Goal: Ask a question: Ask a question

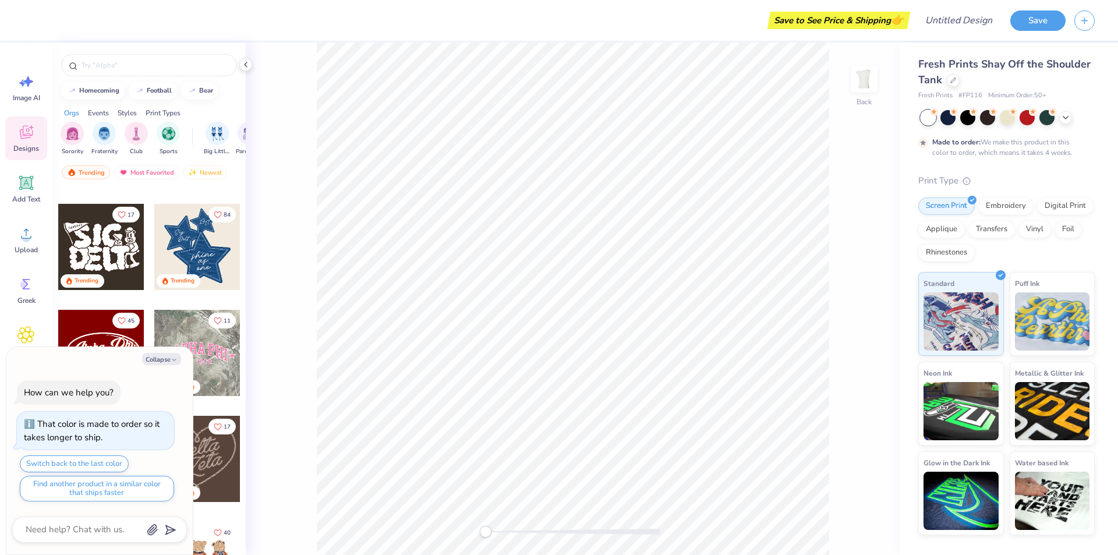
scroll to position [349, 0]
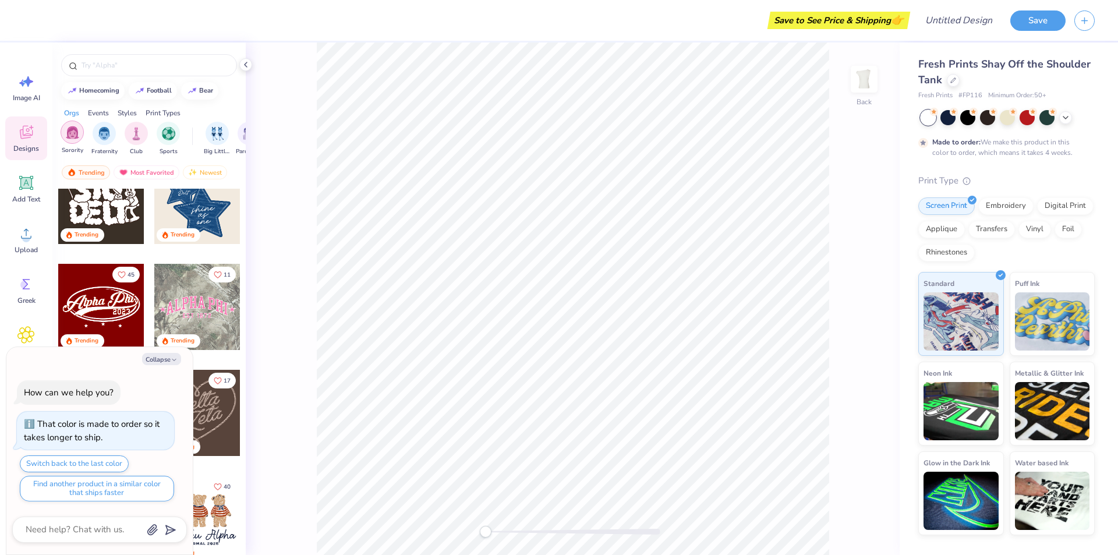
click at [72, 132] on img "filter for Sorority" at bounding box center [72, 132] width 13 height 13
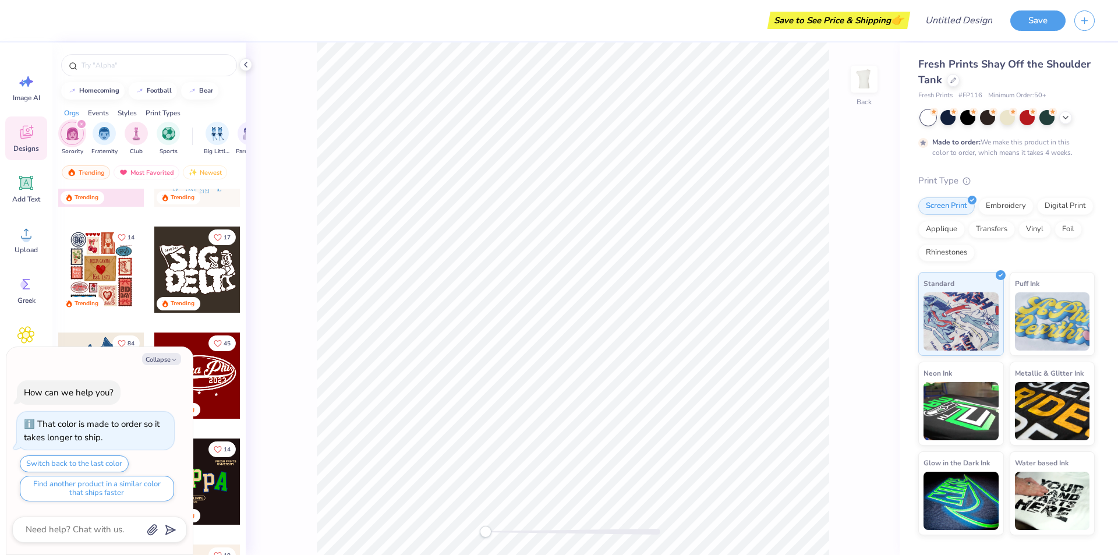
scroll to position [58, 0]
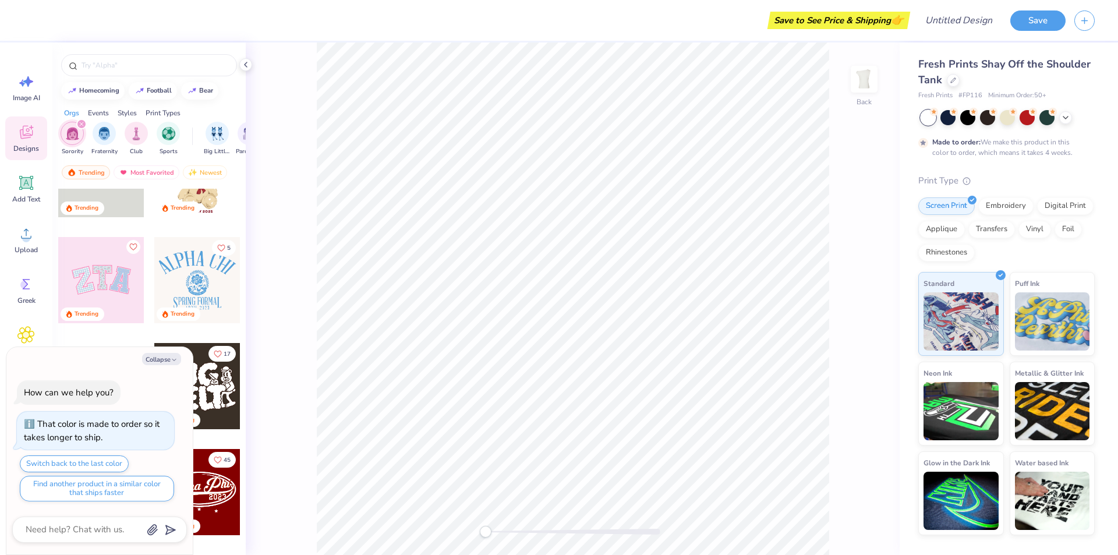
click at [91, 267] on div at bounding box center [101, 280] width 86 height 86
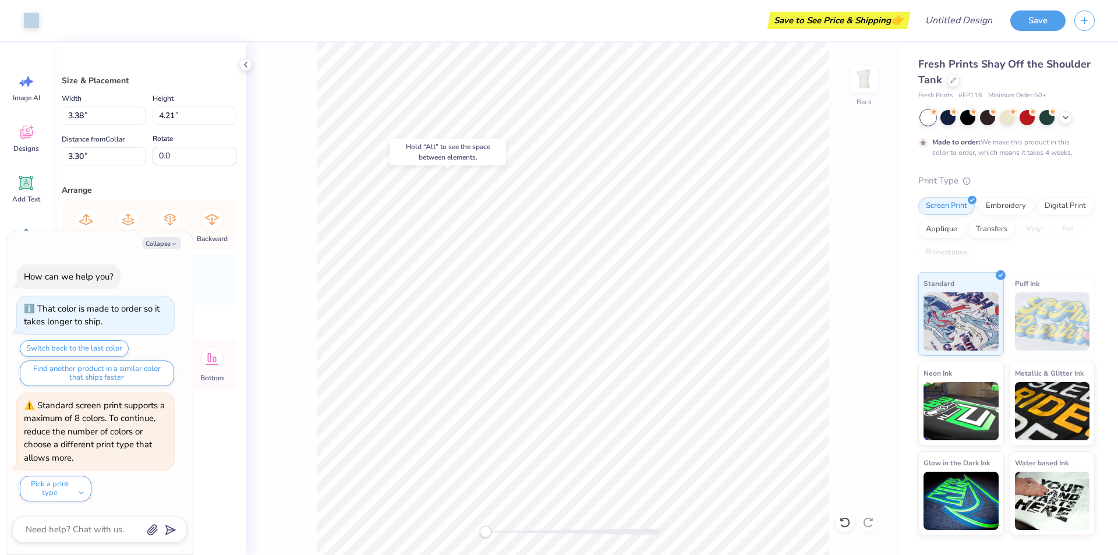
type textarea "x"
type input "9.14"
type input "4.51"
type input "3.07"
type textarea "x"
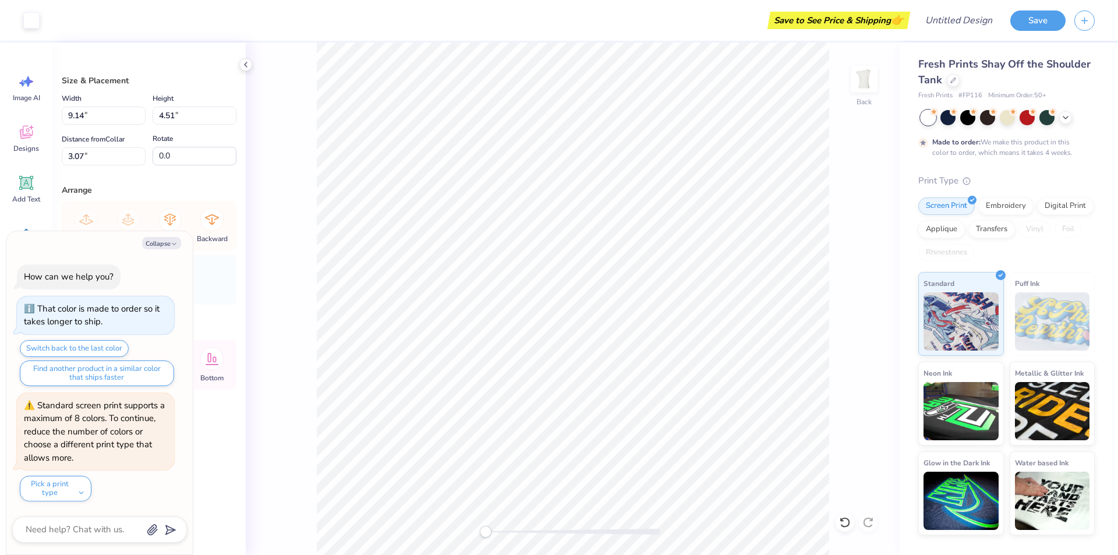
type input "3.38"
type input "4.21"
type input "3.22"
click at [162, 242] on button "Collapse" at bounding box center [161, 243] width 39 height 12
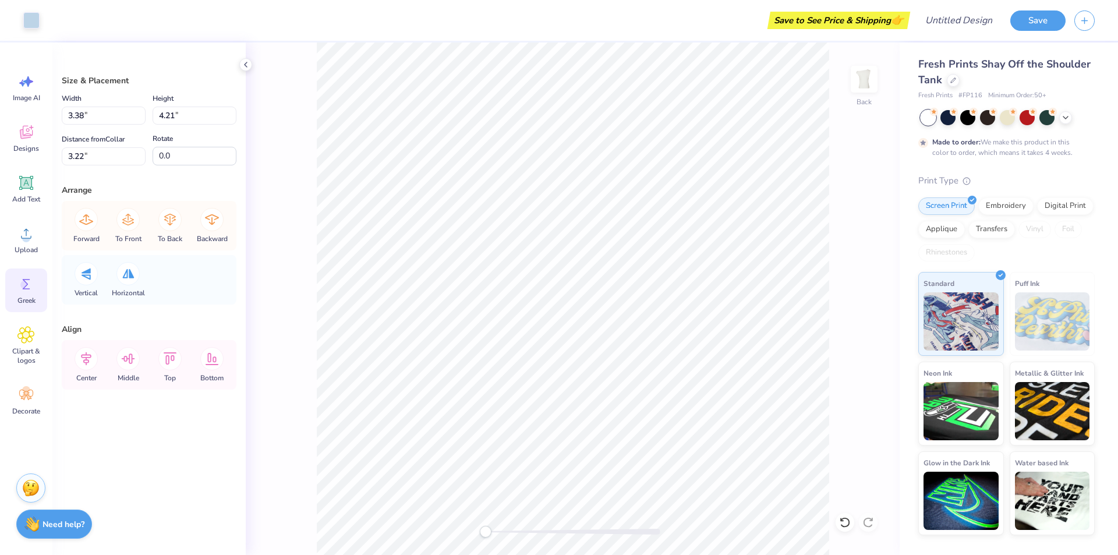
click at [31, 284] on icon at bounding box center [25, 283] width 17 height 17
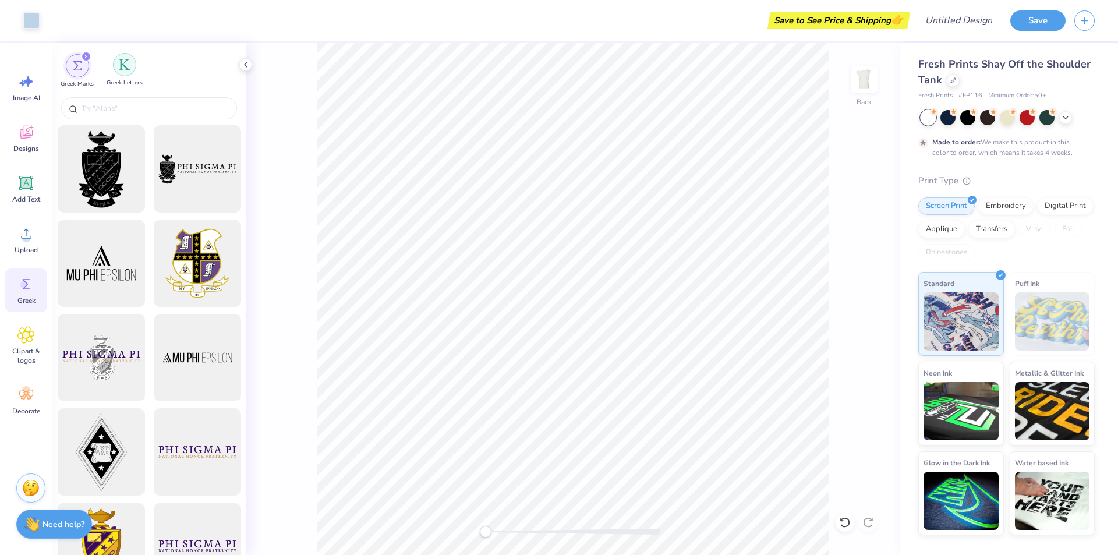
click at [123, 72] on div "filter for Greek Letters" at bounding box center [124, 64] width 23 height 23
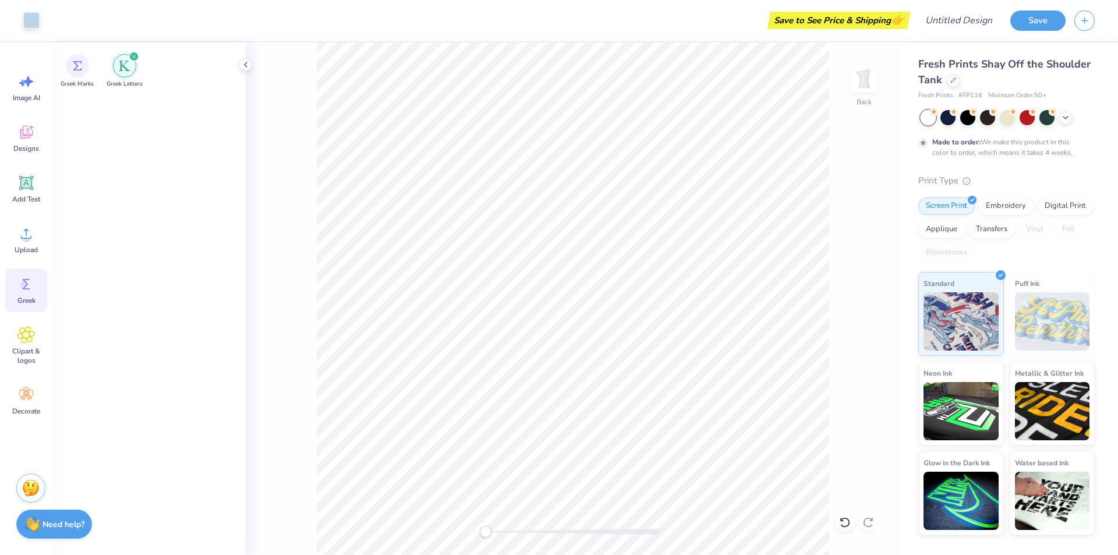
scroll to position [0, 0]
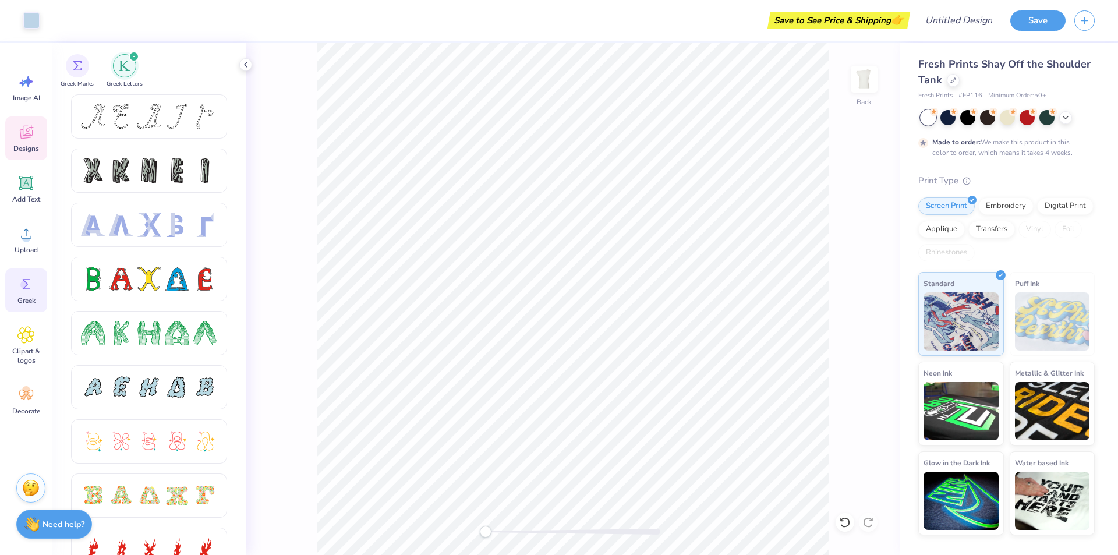
click at [24, 134] on icon at bounding box center [25, 131] width 17 height 17
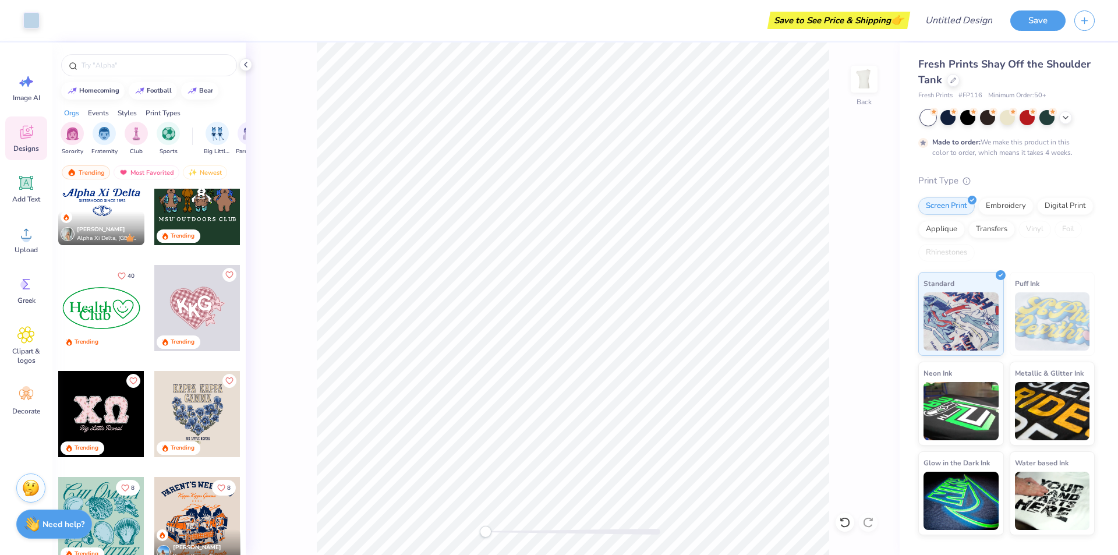
scroll to position [2445, 0]
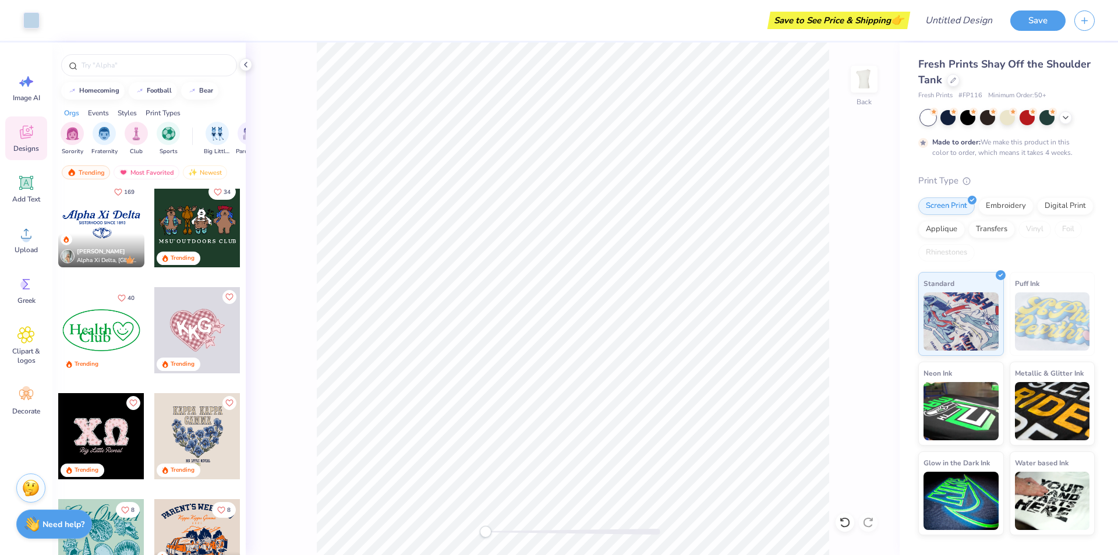
click at [108, 425] on div at bounding box center [101, 436] width 86 height 86
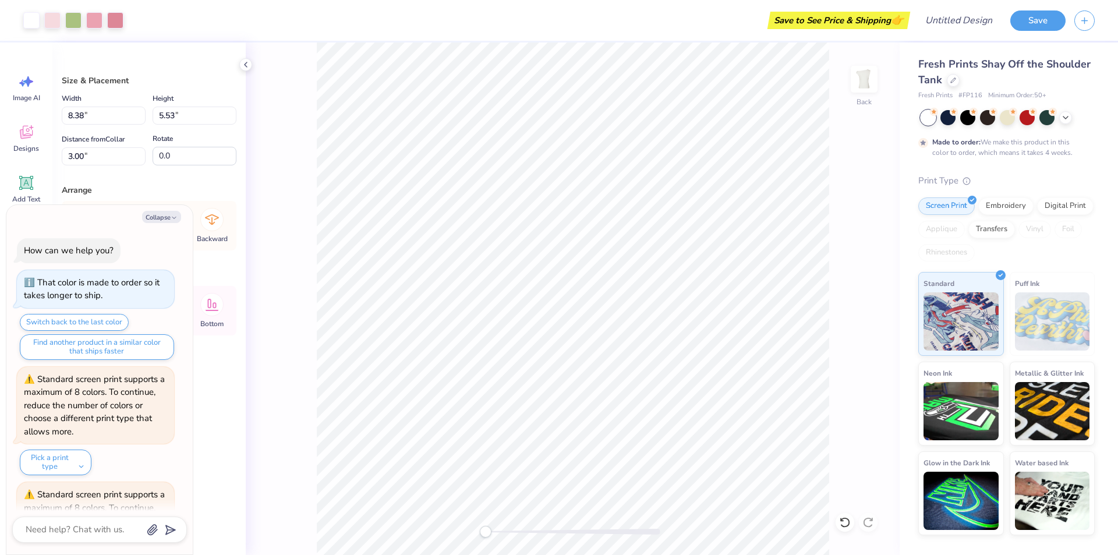
scroll to position [90, 0]
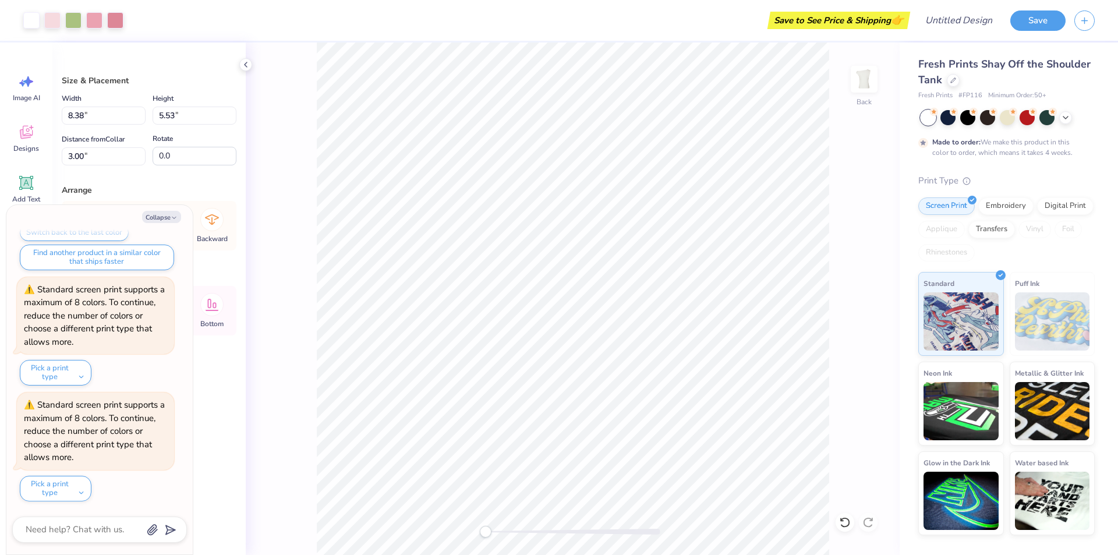
type textarea "x"
type input "3.38"
type input "4.21"
type input "3.22"
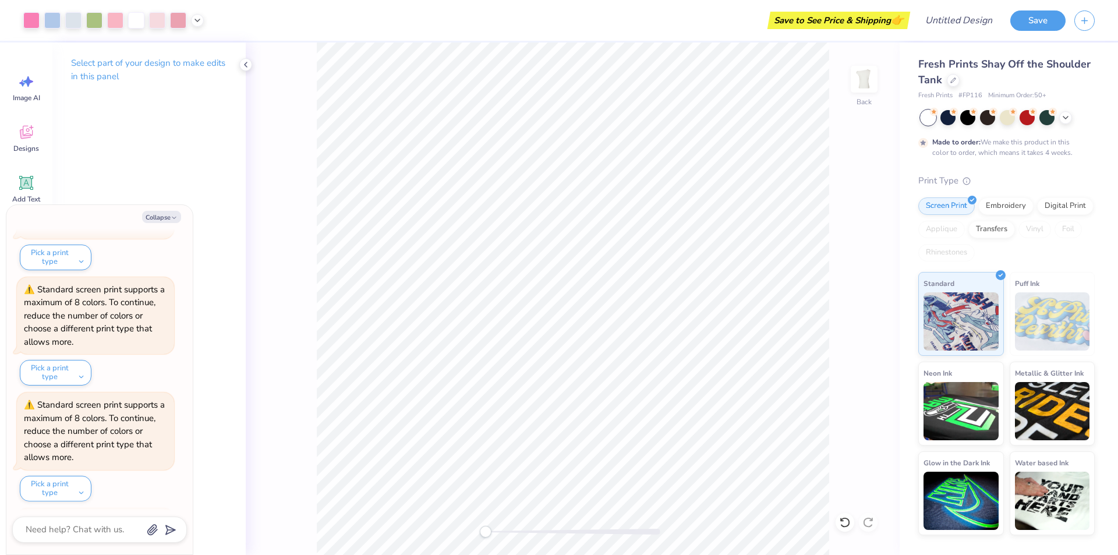
scroll to position [436, 0]
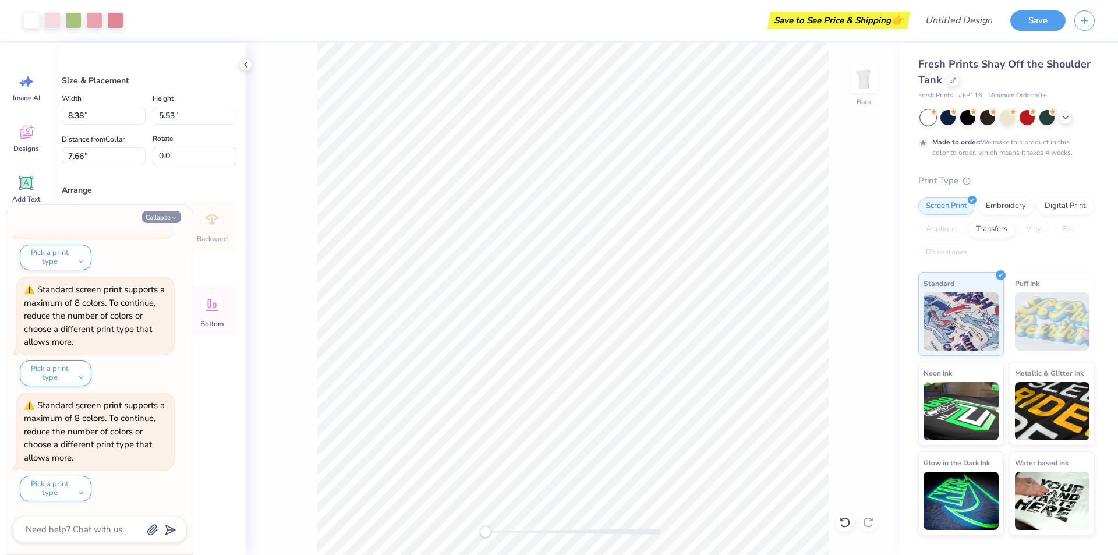
click at [169, 221] on button "Collapse" at bounding box center [161, 217] width 39 height 12
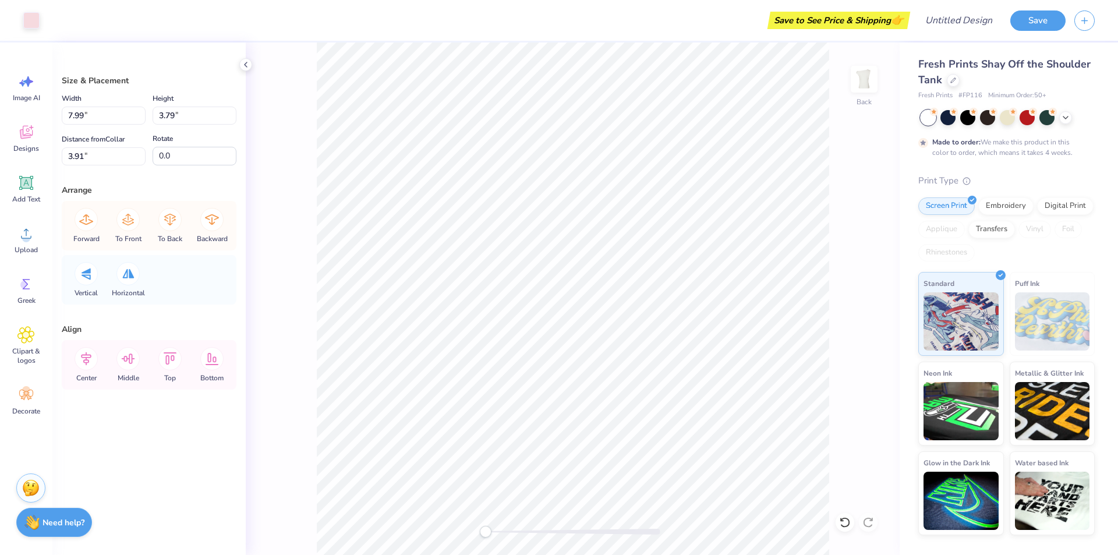
click at [63, 529] on div "Need help? Chat with us." at bounding box center [54, 522] width 76 height 29
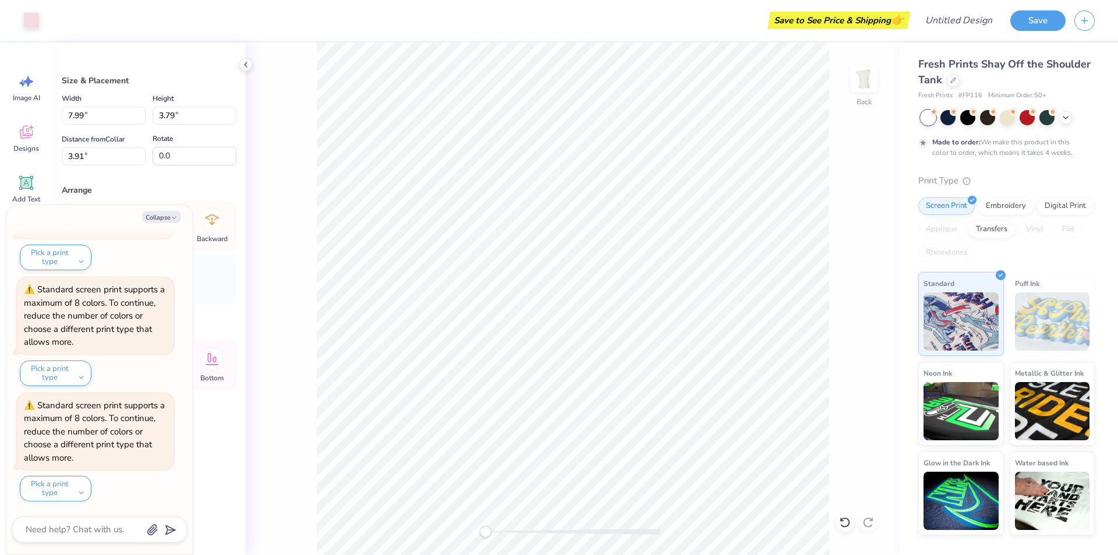
click at [50, 537] on div at bounding box center [99, 529] width 175 height 26
click at [58, 529] on textarea at bounding box center [83, 530] width 118 height 16
type textarea "x"
type textarea "v"
type textarea "x"
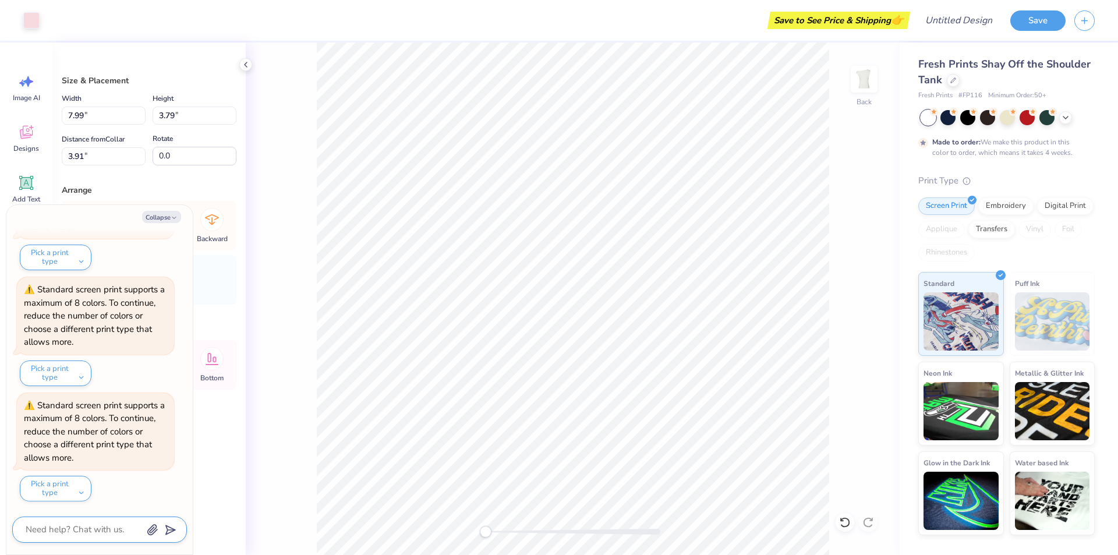
type textarea "x"
type textarea "c"
type textarea "x"
type textarea "ch"
type textarea "x"
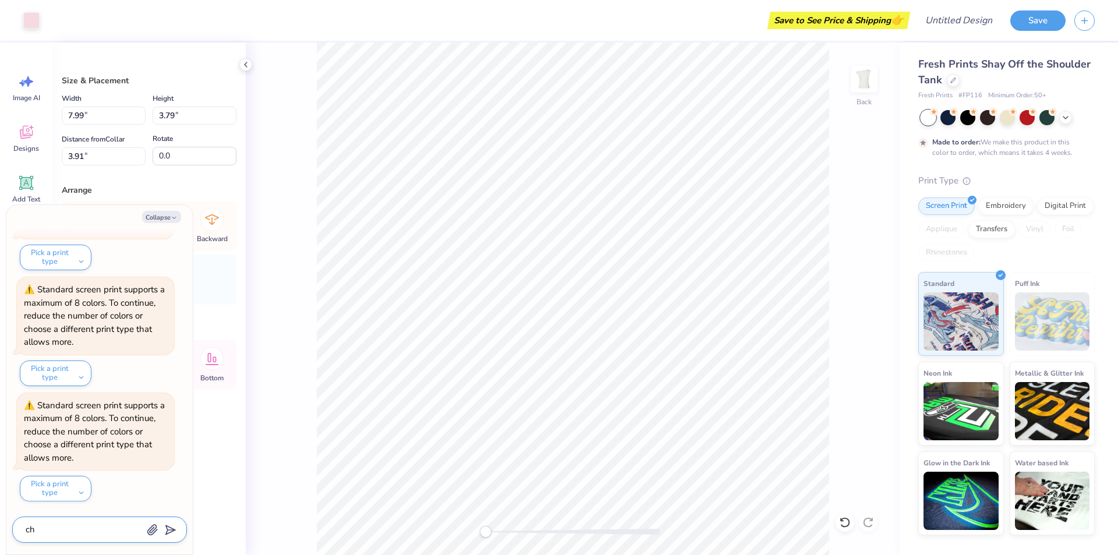
type textarea "cha"
type textarea "x"
type textarea "chaq"
type textarea "x"
type textarea "chaqn"
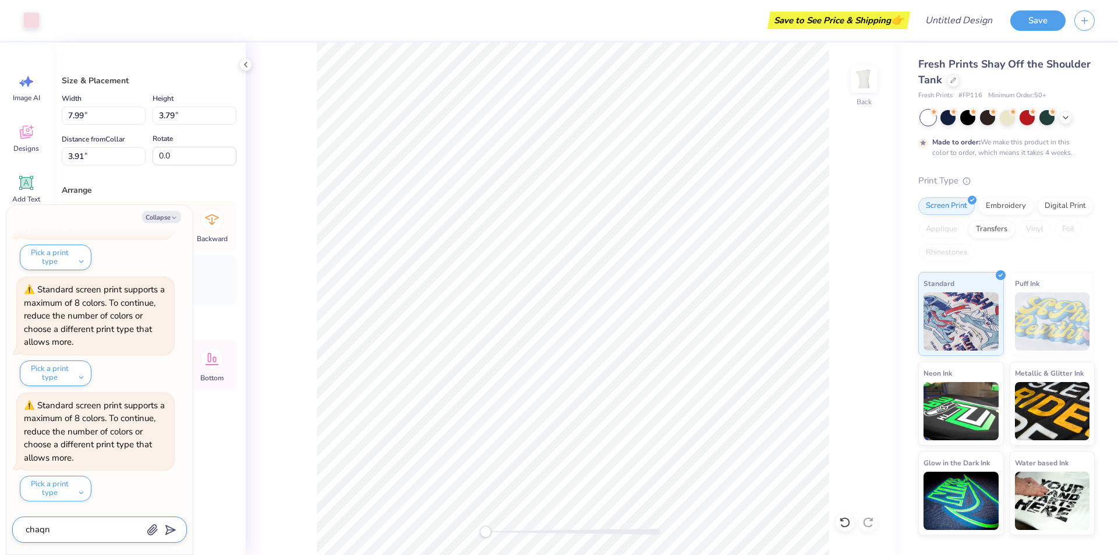
type textarea "x"
type textarea "chaqng"
type textarea "x"
type textarea "chaqnge"
type textarea "x"
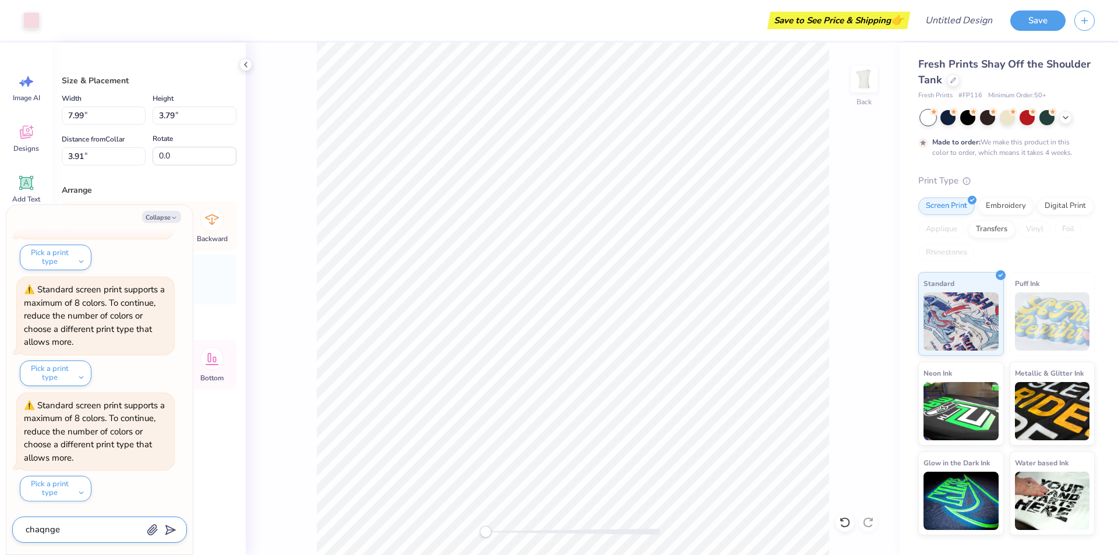
type textarea "chaqnge"
type textarea "x"
type textarea "chaqnge c"
type textarea "x"
type textarea "chaqnge"
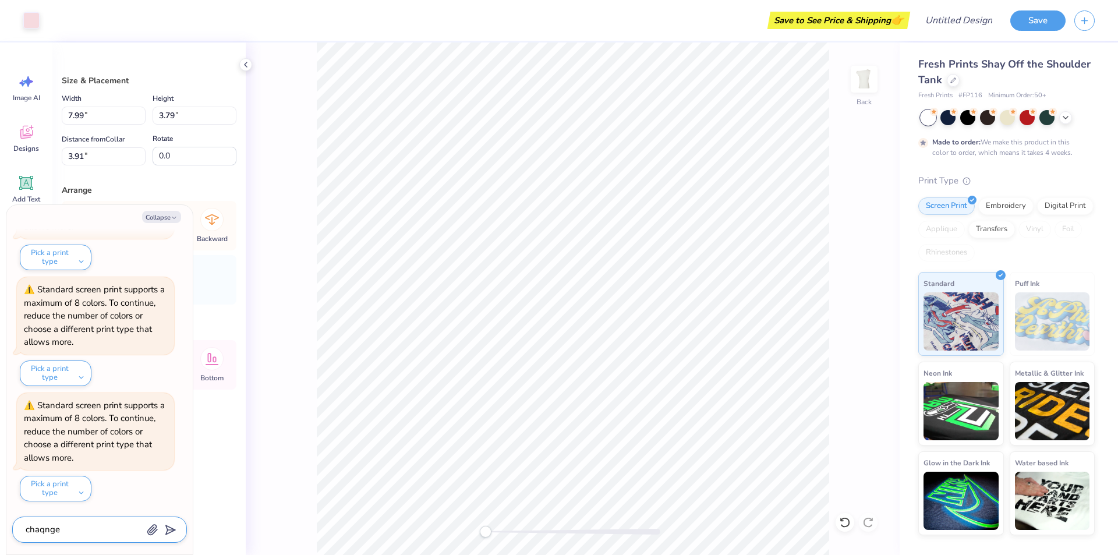
type textarea "x"
type textarea "chaqnge"
type textarea "x"
type textarea "chaqng"
type textarea "x"
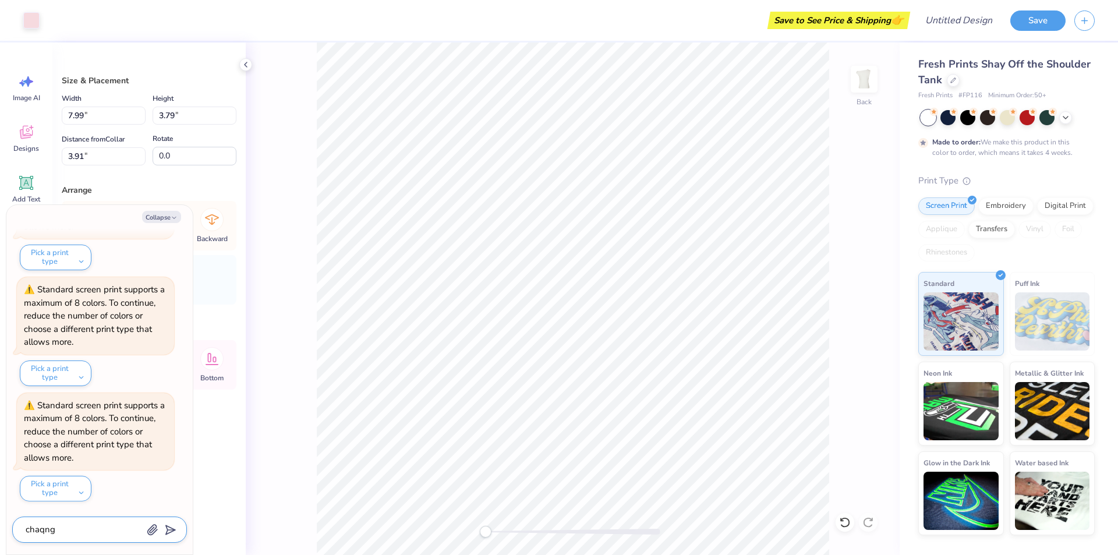
type textarea "chaqn"
type textarea "x"
type textarea "chaq"
type textarea "x"
type textarea "cha"
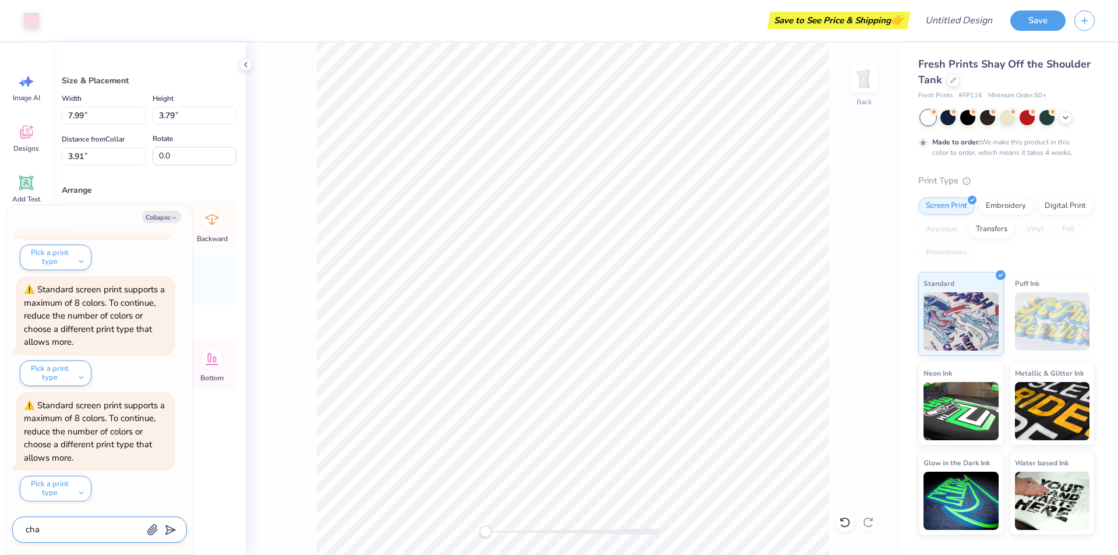
type textarea "x"
type textarea "chan"
type textarea "x"
type textarea "[PERSON_NAME]"
type textarea "x"
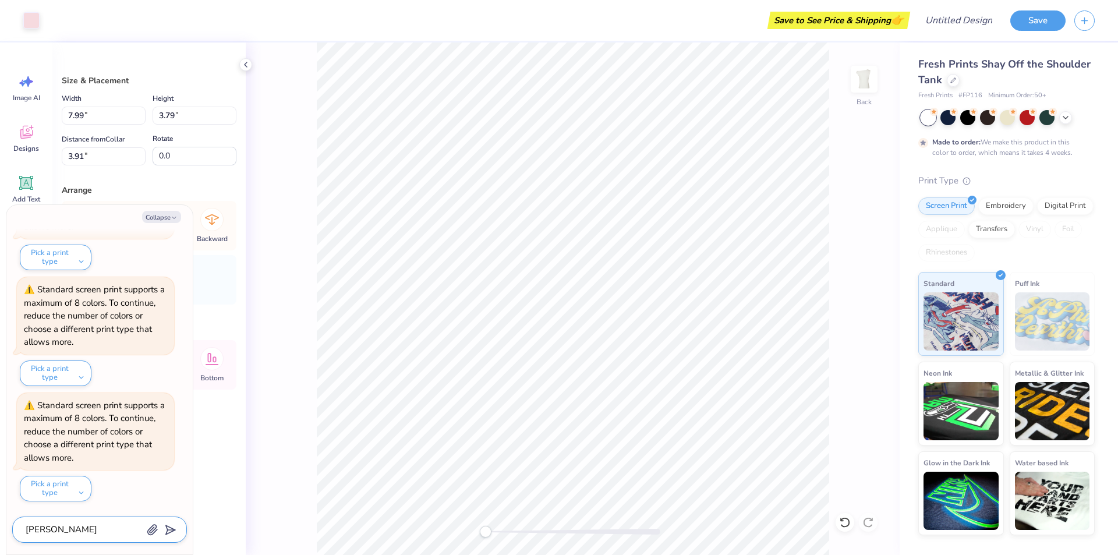
type textarea "change"
type textarea "x"
type textarea "change"
type textarea "x"
type textarea "change c"
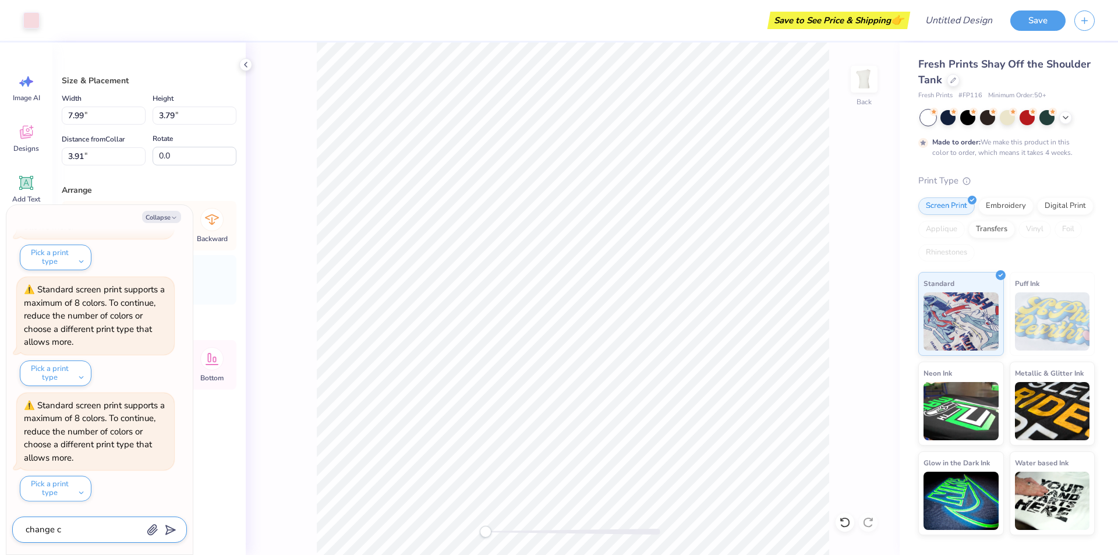
type textarea "x"
type textarea "change co"
type textarea "x"
type textarea "change col"
type textarea "x"
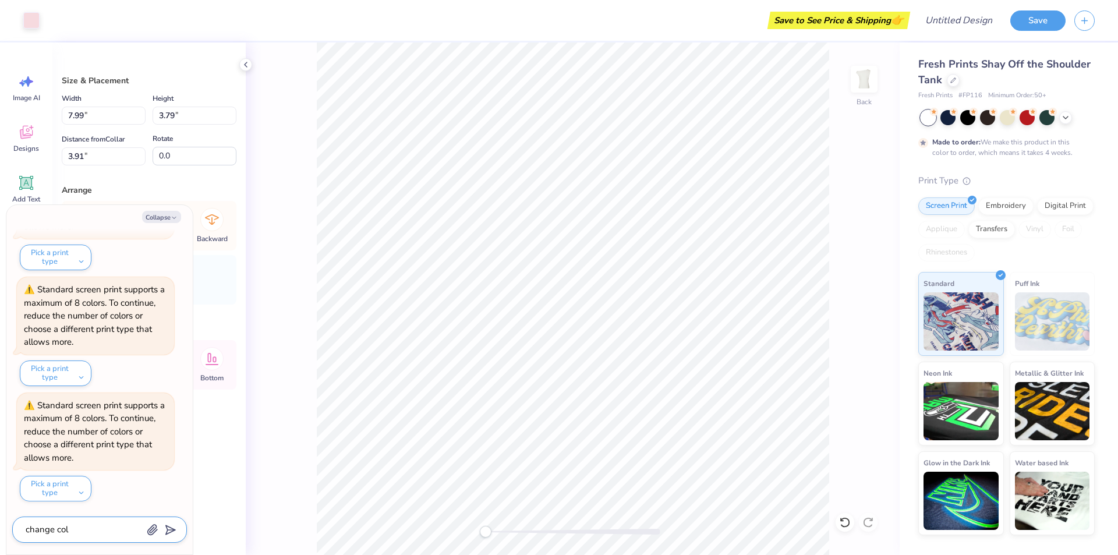
type textarea "change colo"
type textarea "x"
type textarea "change color"
type textarea "x"
type textarea "change color"
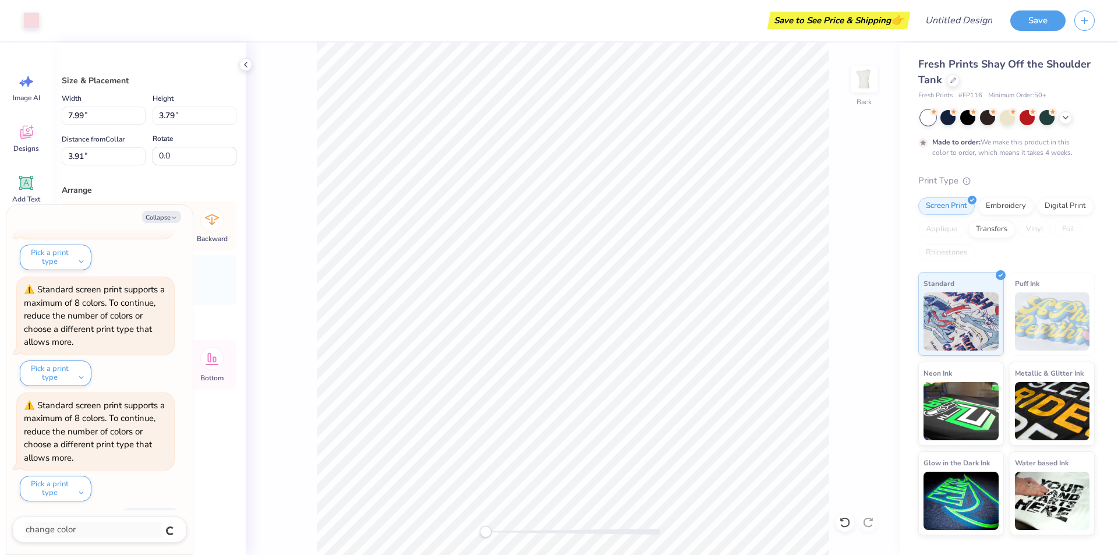
scroll to position [468, 0]
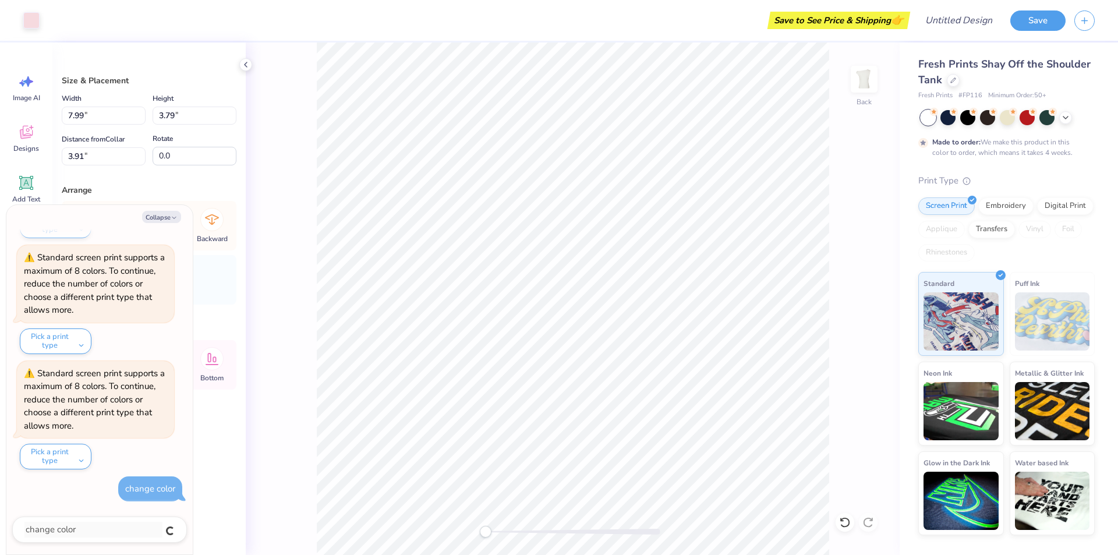
type textarea "x"
click at [121, 530] on textarea at bounding box center [83, 530] width 118 height 16
type textarea "x"
type textarea "c"
type textarea "x"
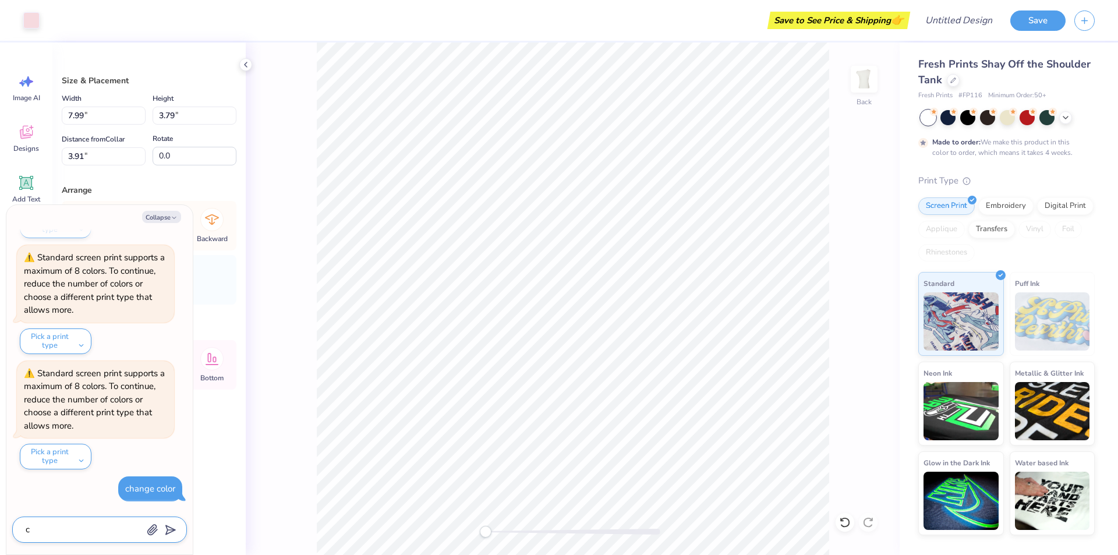
type textarea "cn"
type textarea "x"
type textarea "c"
type textarea "x"
type textarea "ca"
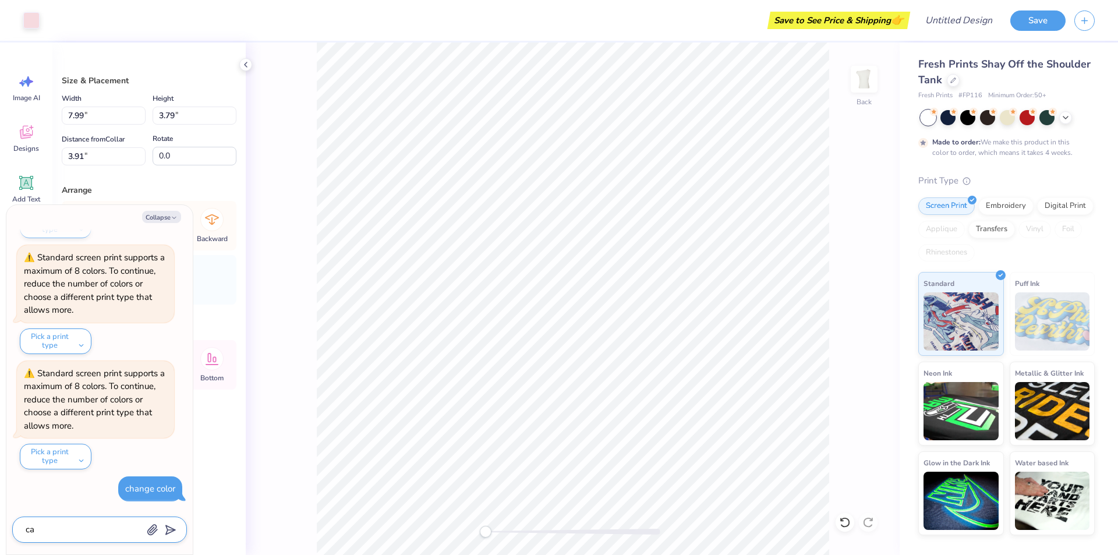
type textarea "x"
type textarea "can"
type textarea "x"
type textarea "can"
type textarea "x"
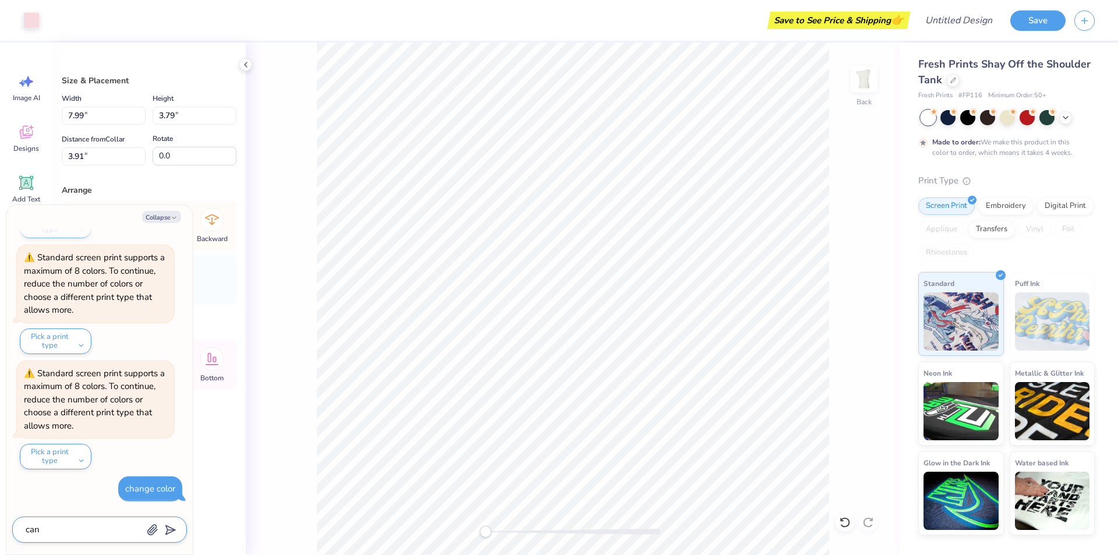
type textarea "can y"
type textarea "x"
type textarea "can y9"
type textarea "x"
type textarea "can y9o"
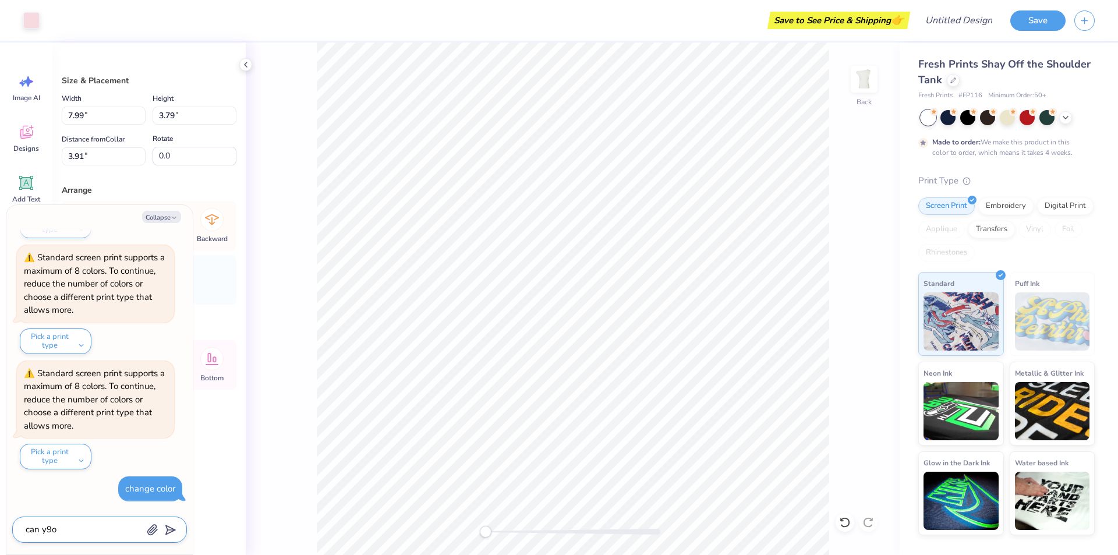
type textarea "x"
type textarea "can y9ou"
type textarea "x"
type textarea "can y9o"
type textarea "x"
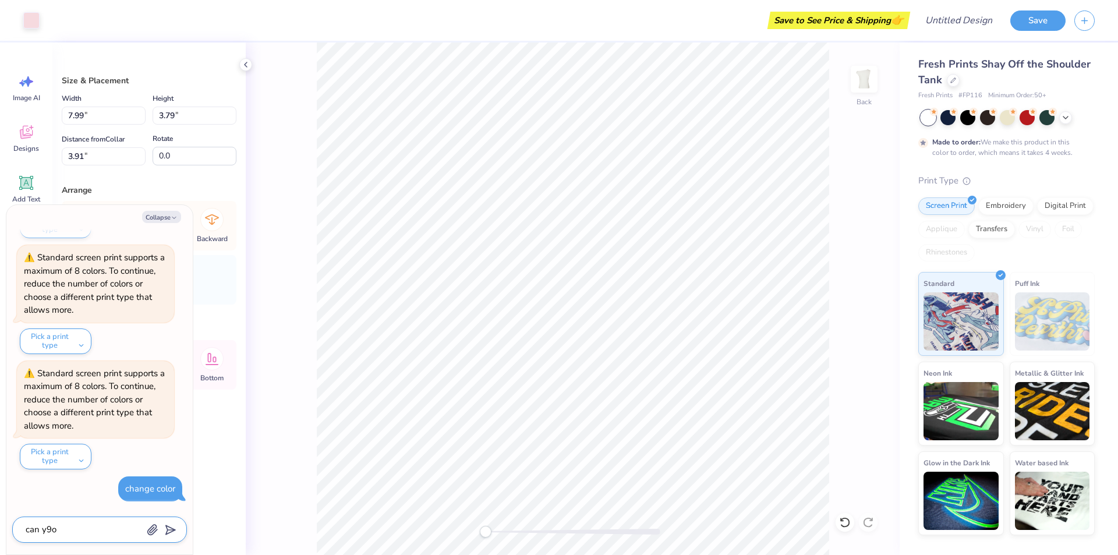
type textarea "can y9"
type textarea "x"
type textarea "can y"
type textarea "x"
type textarea "can yo"
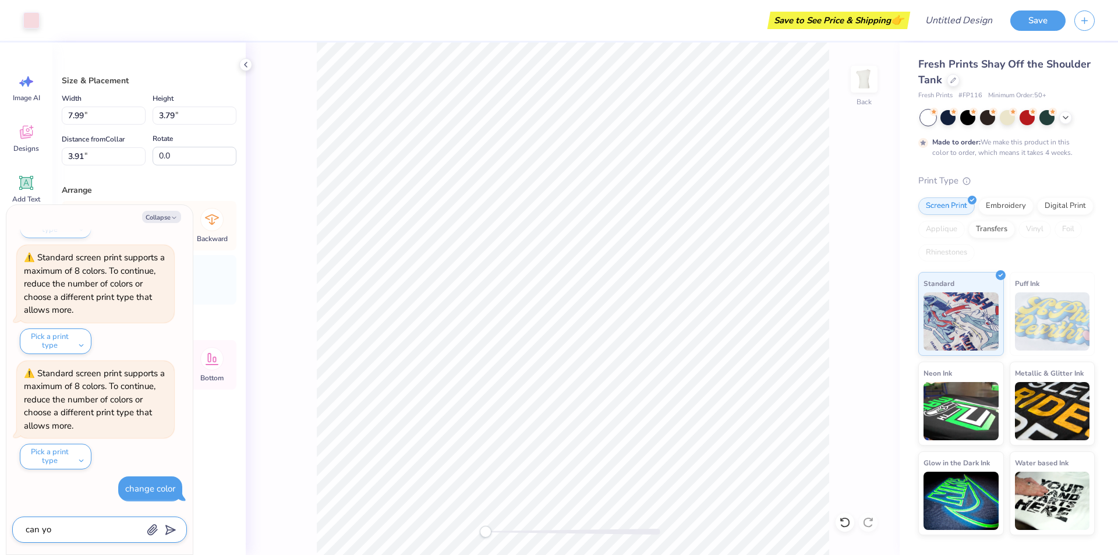
type textarea "x"
type textarea "can you"
type textarea "x"
type textarea "can you"
type textarea "x"
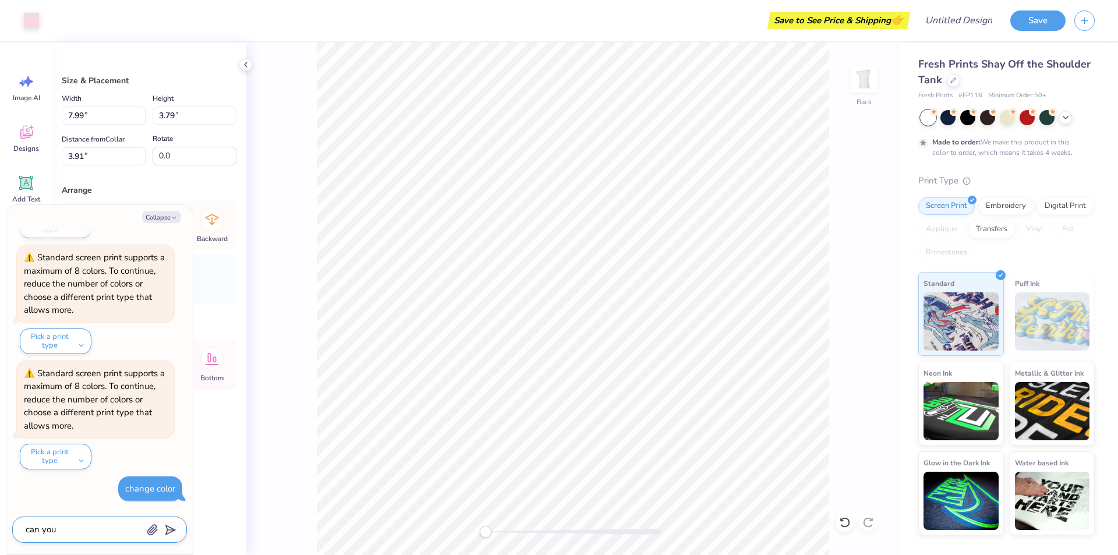
type textarea "can you m"
type textarea "x"
type textarea "can you ma"
type textarea "x"
type textarea "can you mak"
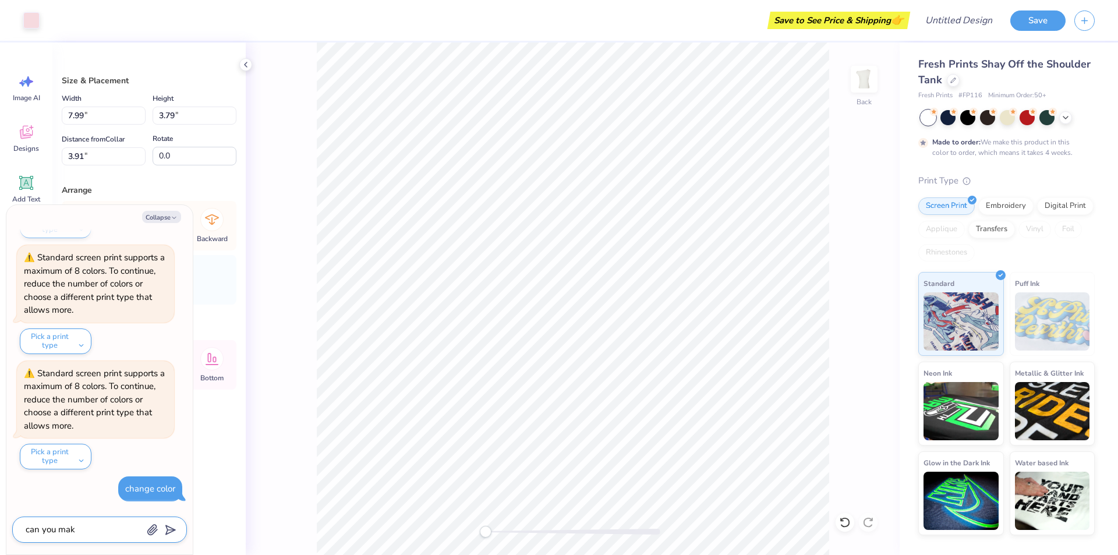
type textarea "x"
type textarea "can you make"
type textarea "x"
type textarea "can you make"
type textarea "x"
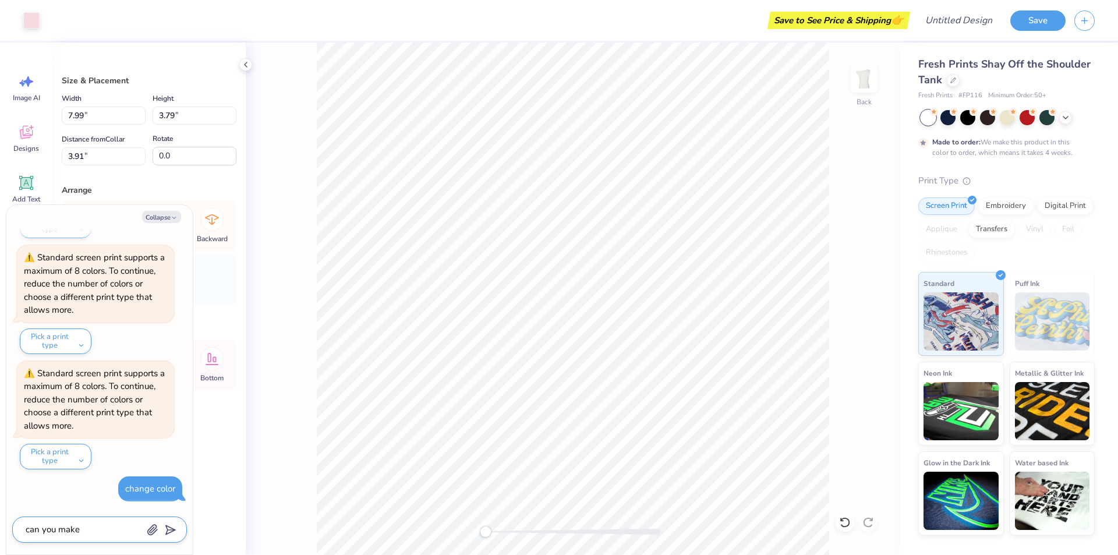
type textarea "can you make t"
type textarea "x"
type textarea "can you make th"
type textarea "x"
type textarea "can you make the"
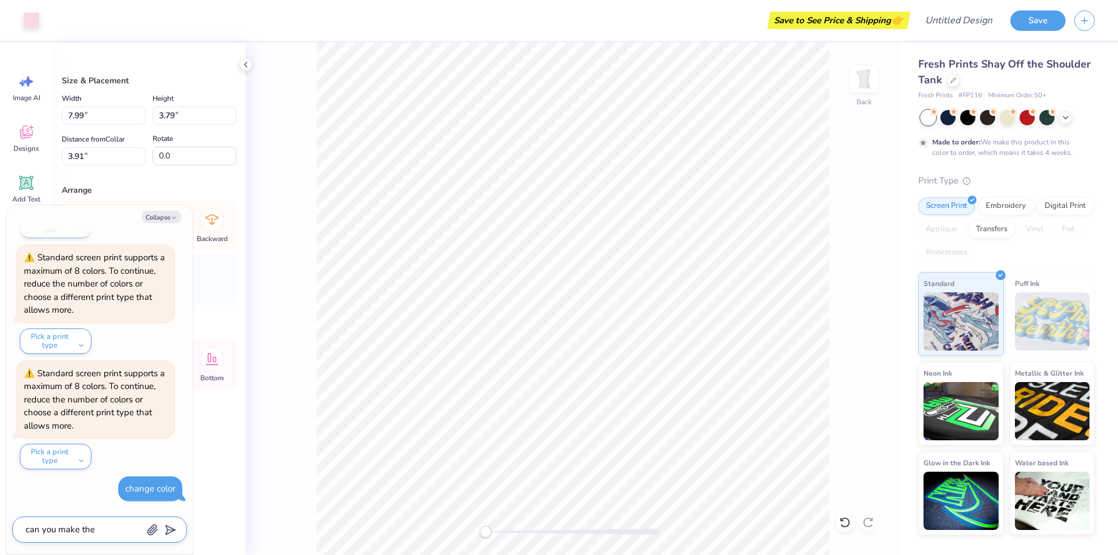
type textarea "x"
type textarea "can you make the"
type textarea "x"
type textarea "can you make the a"
type textarea "x"
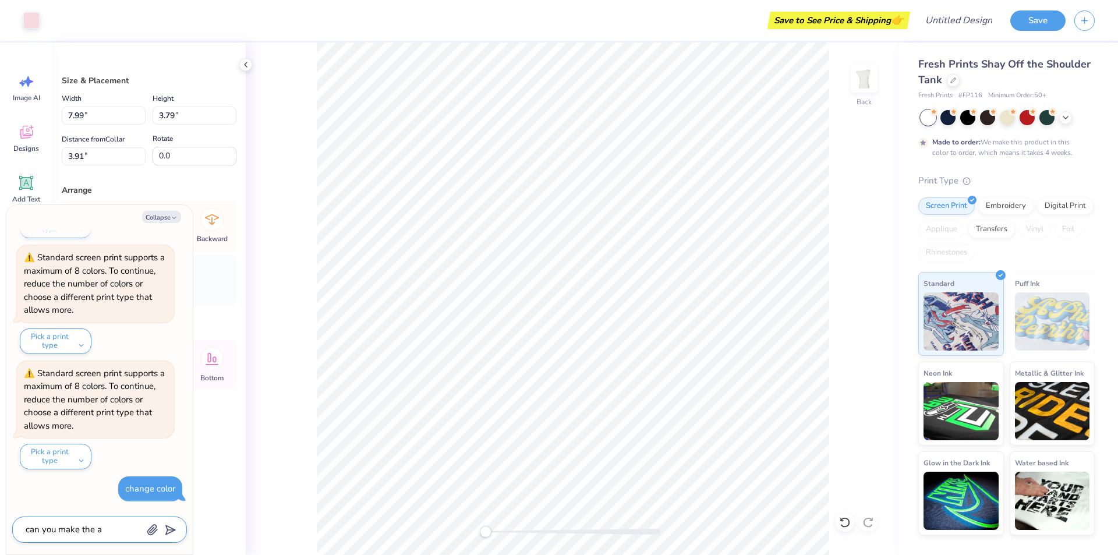
type textarea "can you make the ap"
type textarea "x"
type textarea "can you make the a"
type textarea "x"
type textarea "can you make the"
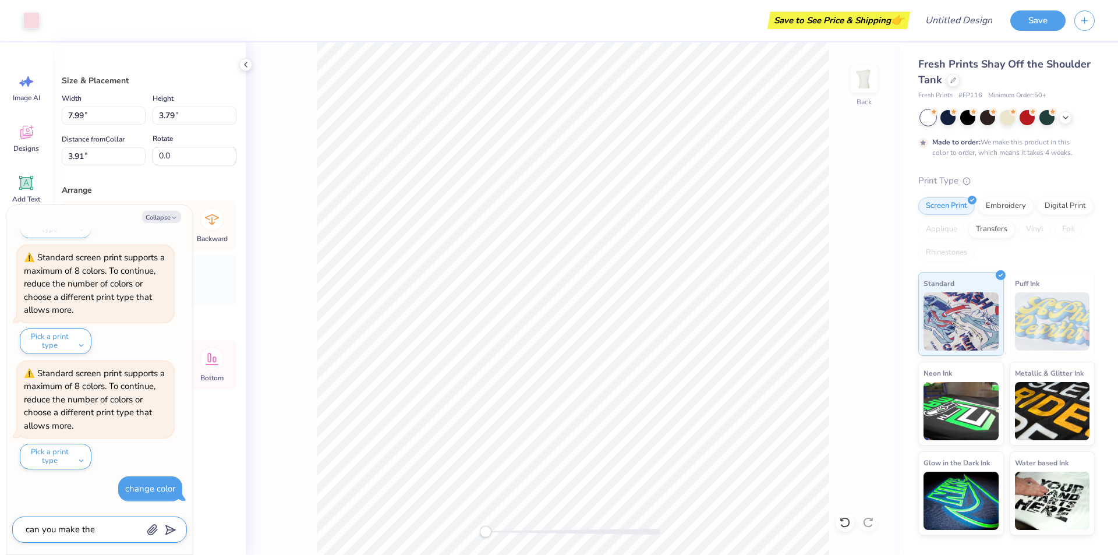
type textarea "x"
type textarea "can you make the p"
type textarea "x"
type textarea "can you make the pa"
type textarea "x"
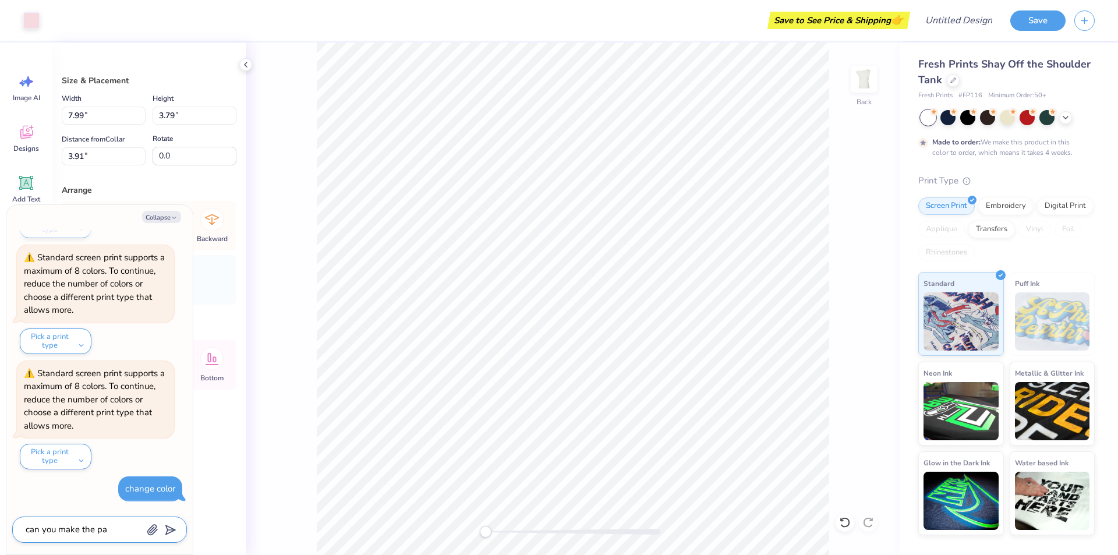
type textarea "can you make the pat"
type textarea "x"
type textarea "can you make the patc"
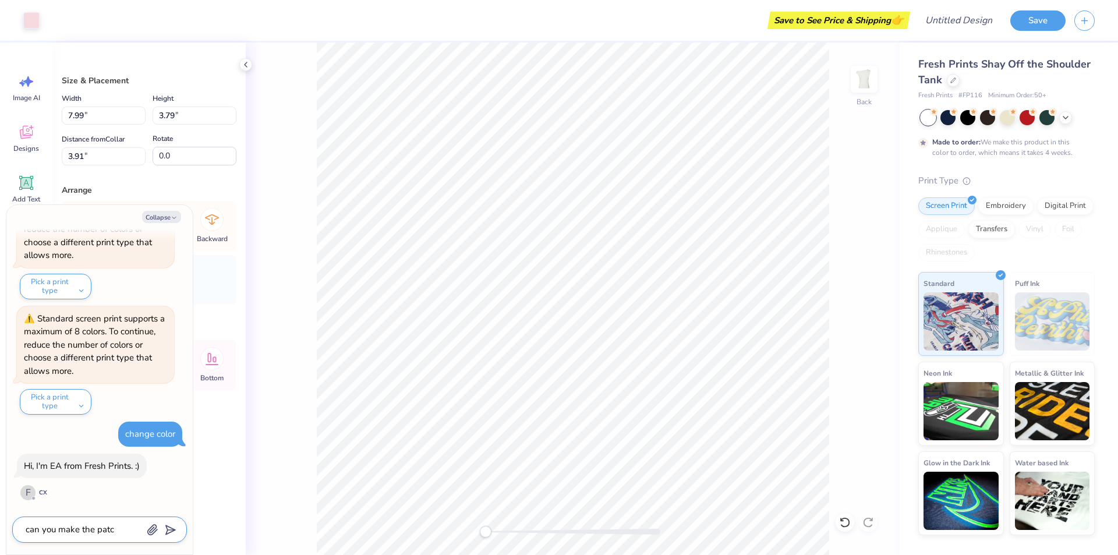
type textarea "x"
type textarea "can you make the patch"
type textarea "x"
type textarea "can you make the patchw"
type textarea "x"
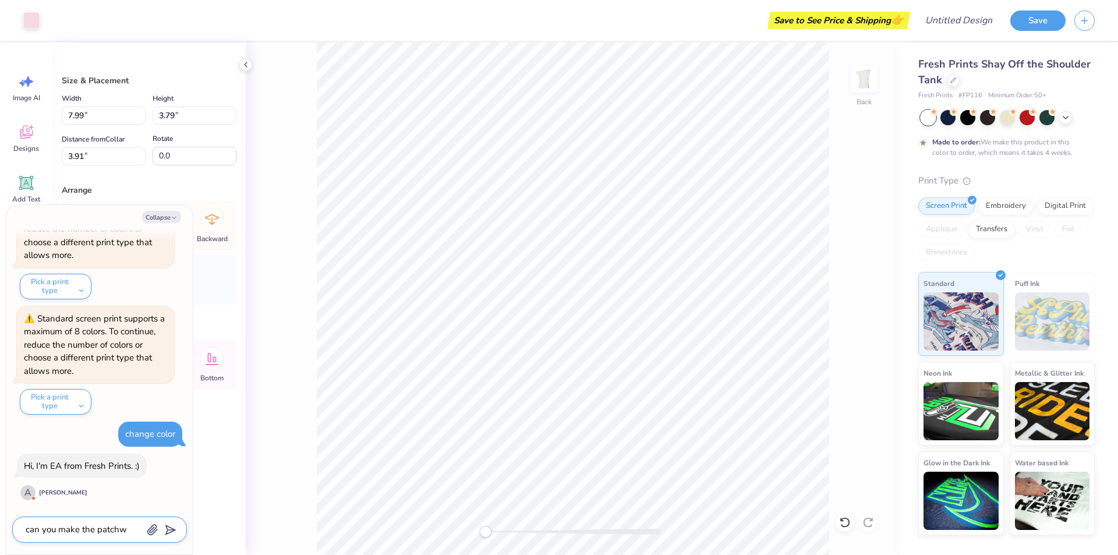
type textarea "can you make the patchwo"
type textarea "x"
type textarea "can you make the patchwop"
type textarea "x"
type textarea "can you make the patchwo"
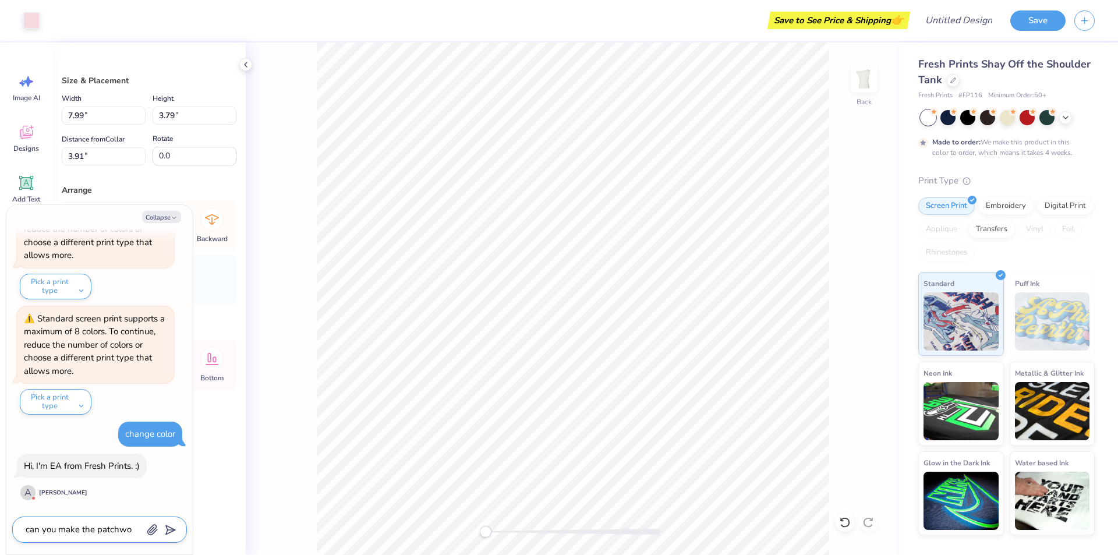
type textarea "x"
type textarea "can you make the patchwor"
type textarea "x"
type textarea "can you make the patchwork"
type textarea "x"
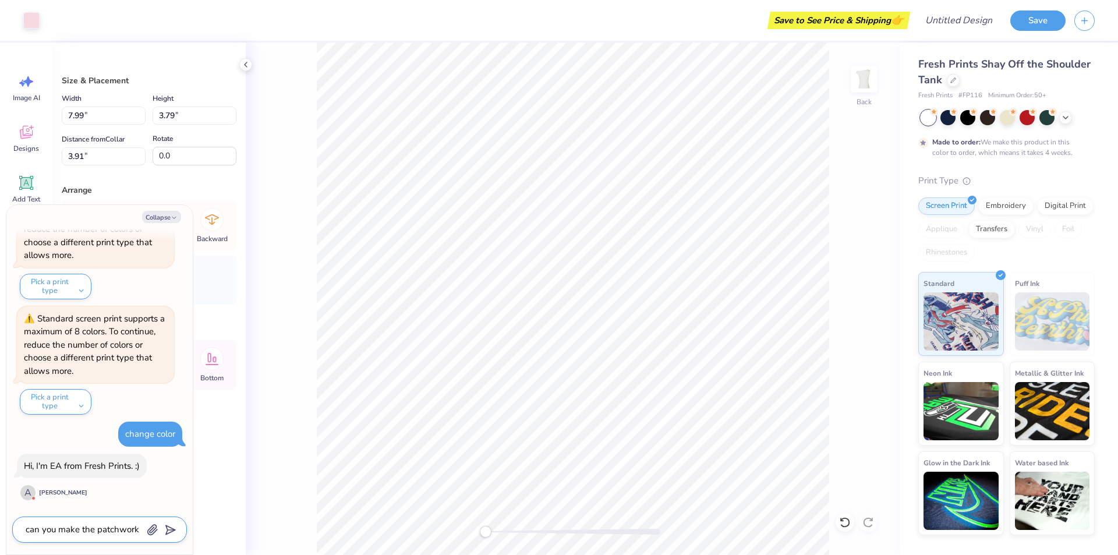
type textarea "can you make the patchwork"
type textarea "x"
type textarea "can you make the patchwork b"
type textarea "x"
type textarea "can you make the patchwork bl"
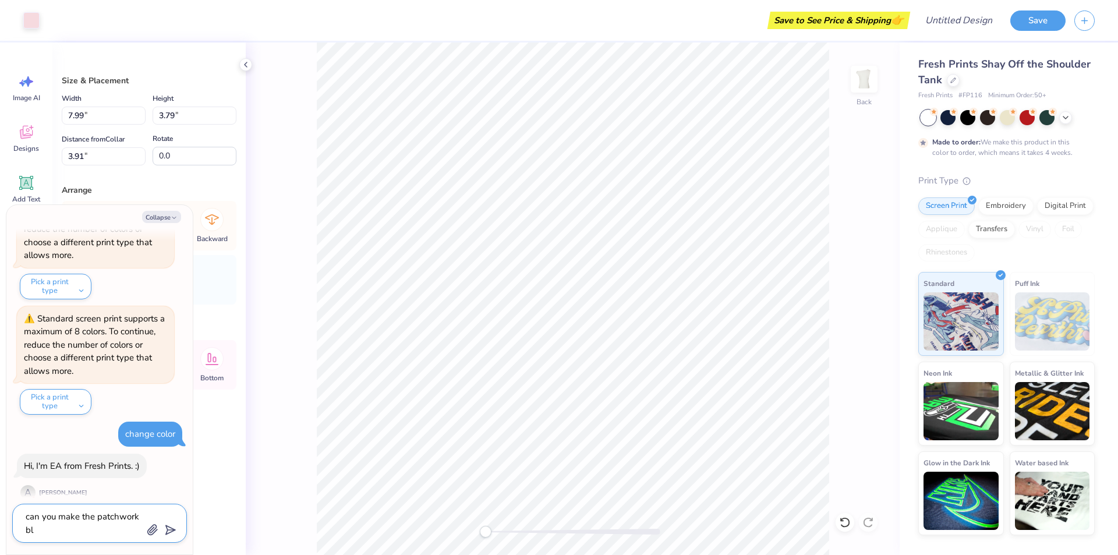
type textarea "x"
type textarea "can you make the patchwork blu"
type textarea "x"
type textarea "can you make the patchwork blue"
type textarea "x"
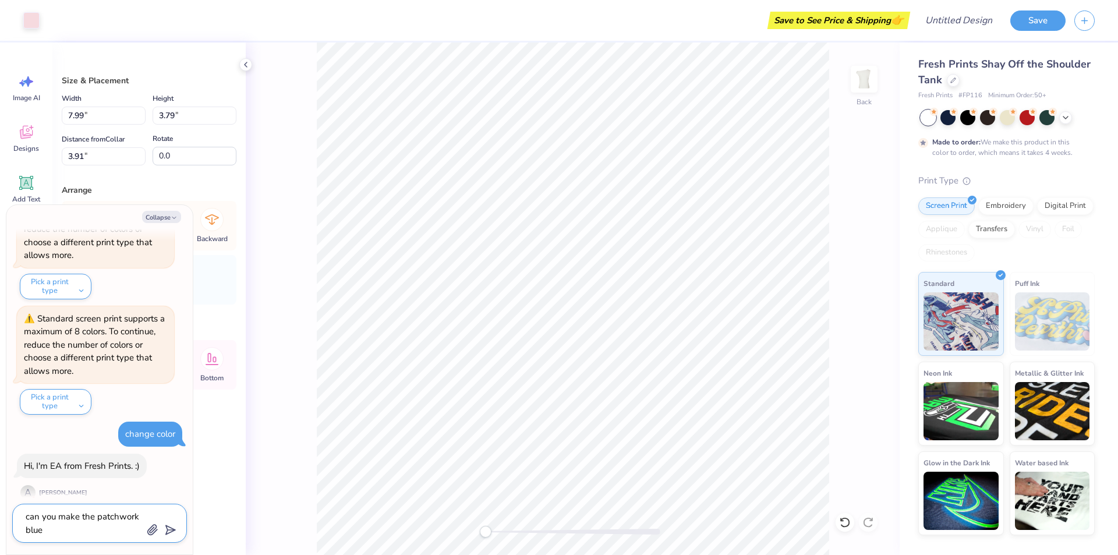
type textarea "can you make the patchwork blue"
type textarea "x"
type textarea "can you make the patchwork blue i"
type textarea "x"
type textarea "can you make the patchwork blue in"
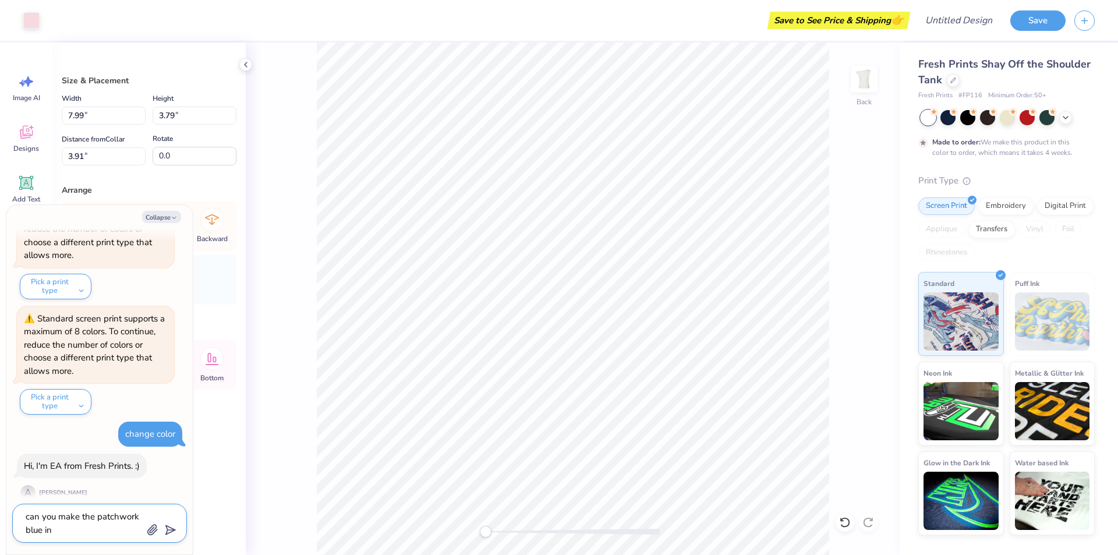
type textarea "x"
type textarea "can you make the patchwork blue ins"
type textarea "x"
type textarea "can you make the patchwork blue inst"
type textarea "x"
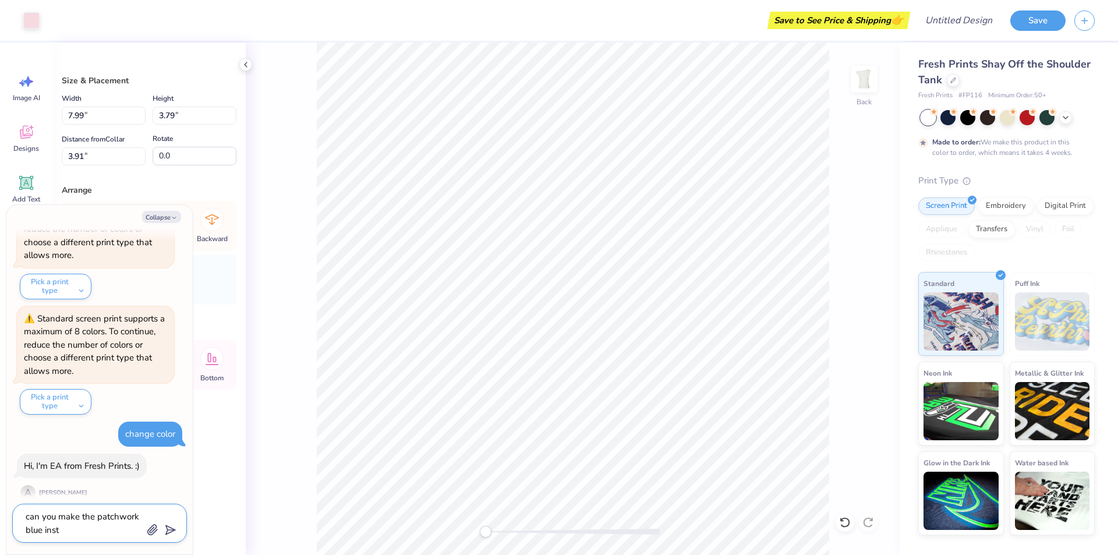
type textarea "can you make the patchwork blue instr"
type textarea "x"
type textarea "can you make the patchwork blue instre"
type textarea "x"
type textarea "can you make the patchwork blue instrea"
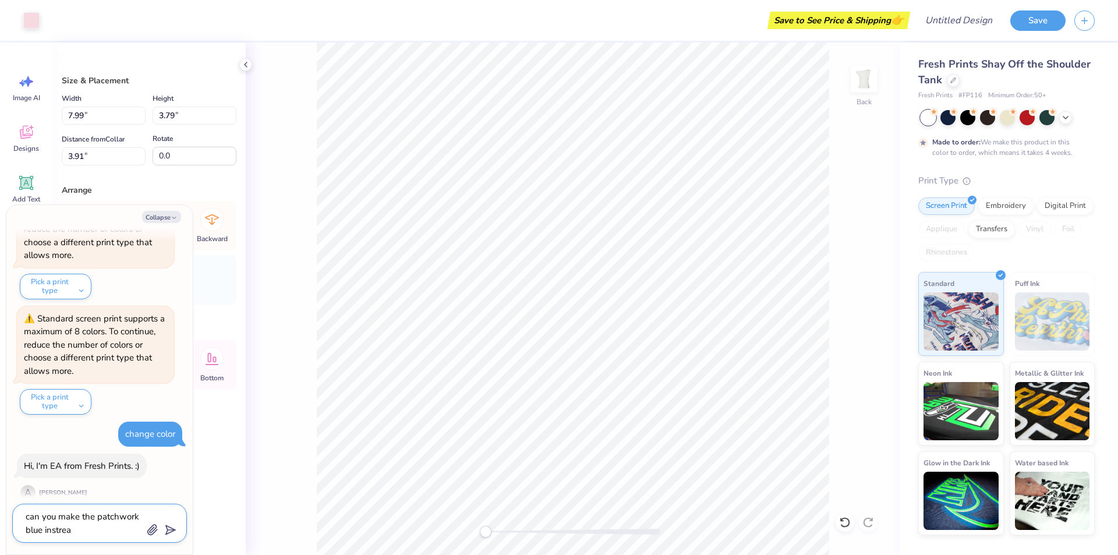
type textarea "x"
type textarea "can you make the patchwork blue instread"
type textarea "x"
type textarea "can you make the patchwork blue instrea"
type textarea "x"
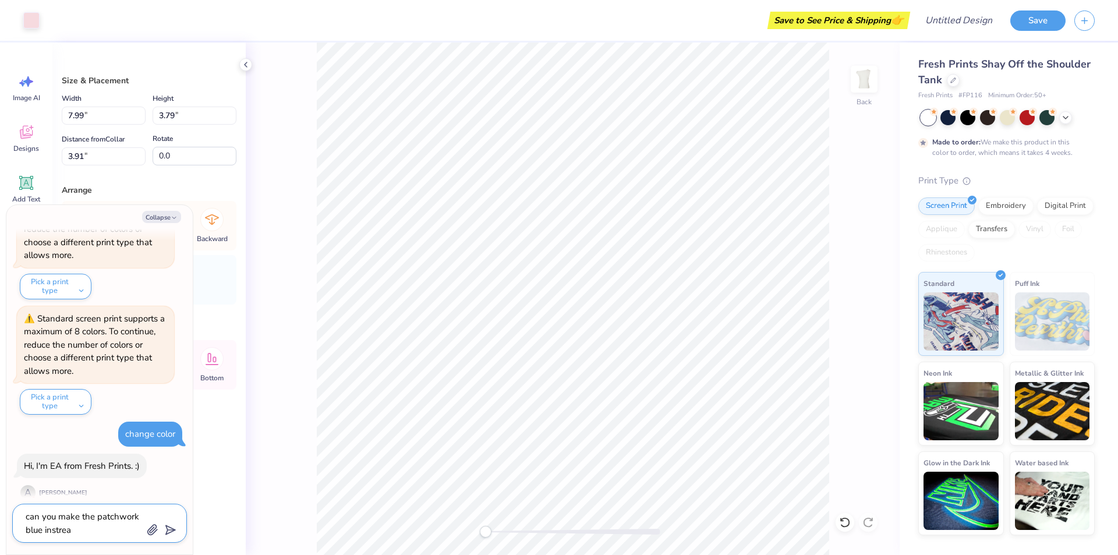
type textarea "can you make the patchwork blue instre"
type textarea "x"
type textarea "can you make the patchwork blue instr"
type textarea "x"
type textarea "can you make the patchwork blue inst"
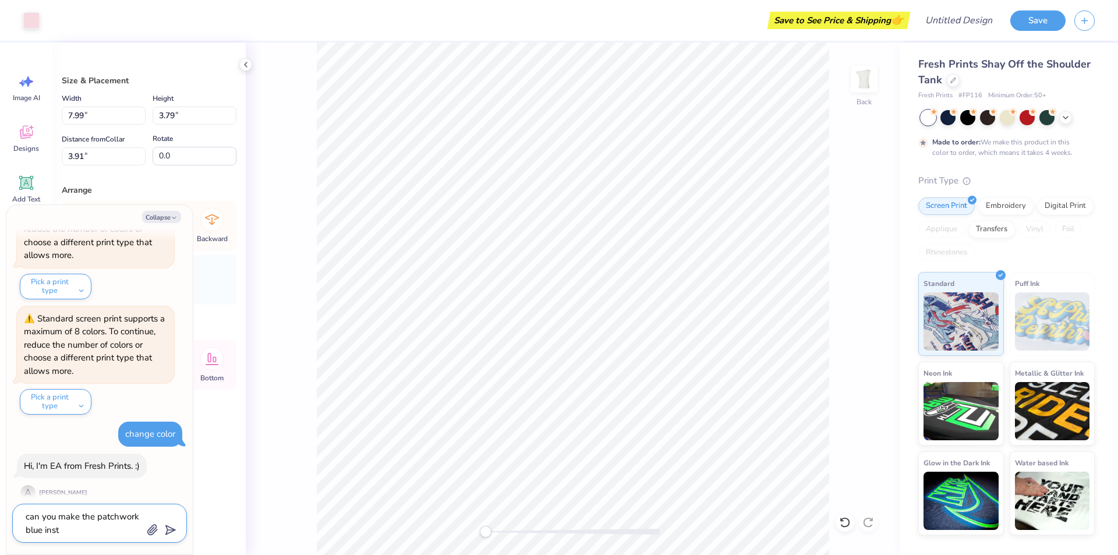
type textarea "x"
type textarea "can you make the patchwork blue ins"
type textarea "x"
type textarea "can you make the patchwork blue inse"
type textarea "x"
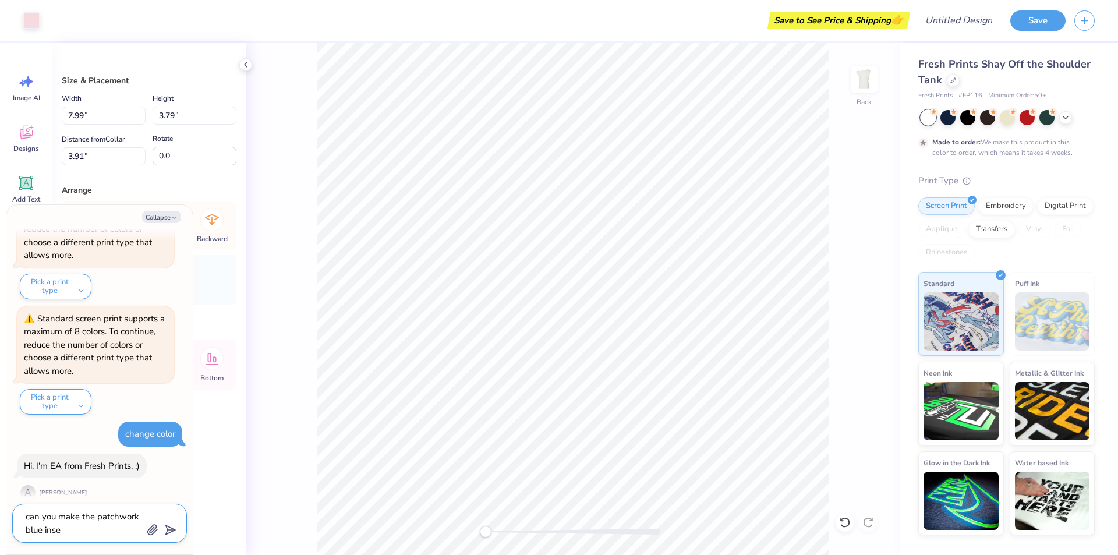
type textarea "can you make the patchwork blue ins"
type textarea "x"
type textarea "can you make the patchwork blue inst"
type textarea "x"
type textarea "can you make the patchwork blue inste"
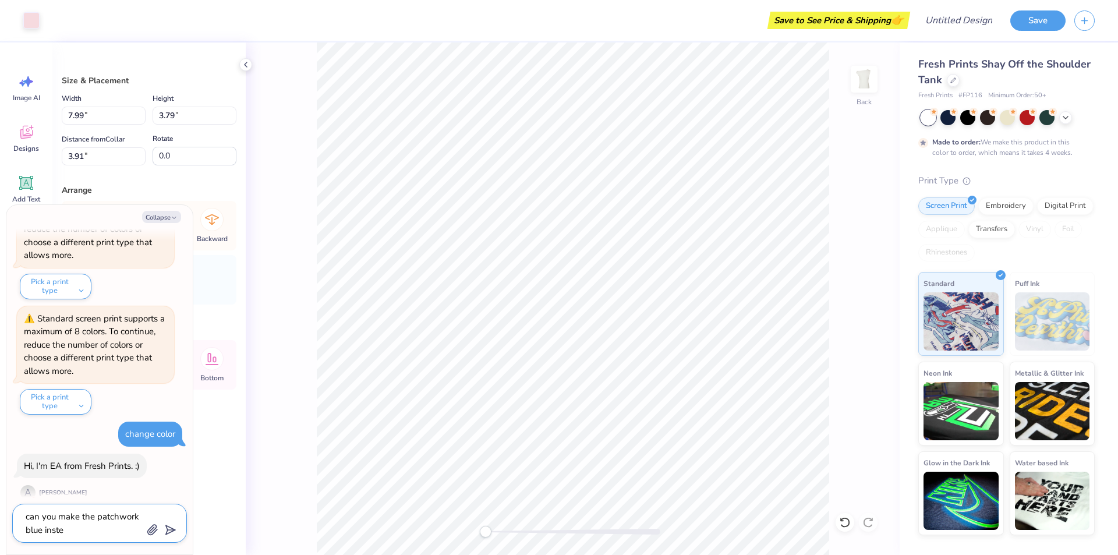
type textarea "x"
type textarea "can you make the patchwork blue instea"
type textarea "x"
type textarea "can you make the patchwork blue instead"
type textarea "x"
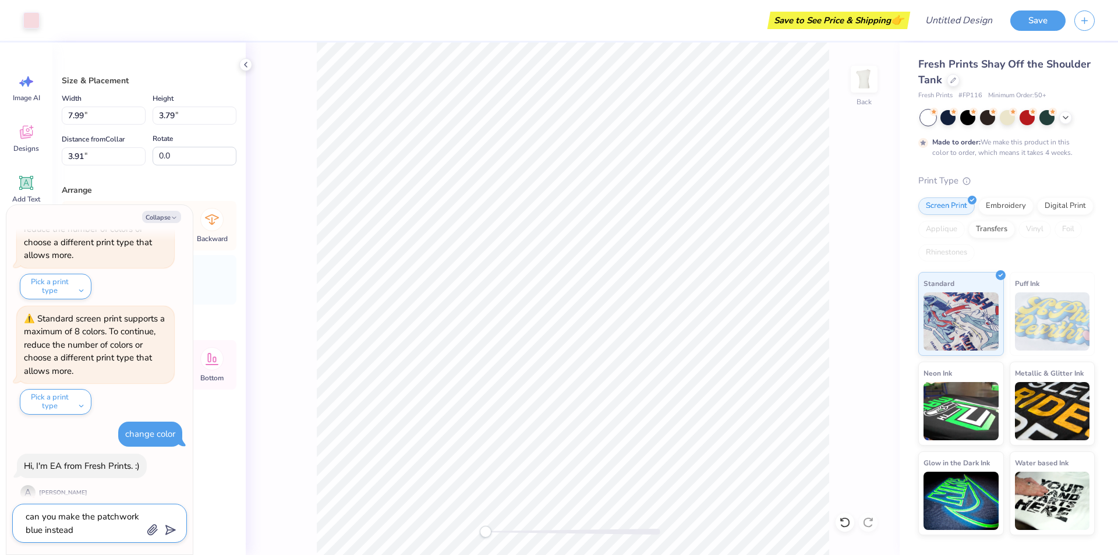
type textarea "can you make the patchwork blue instead"
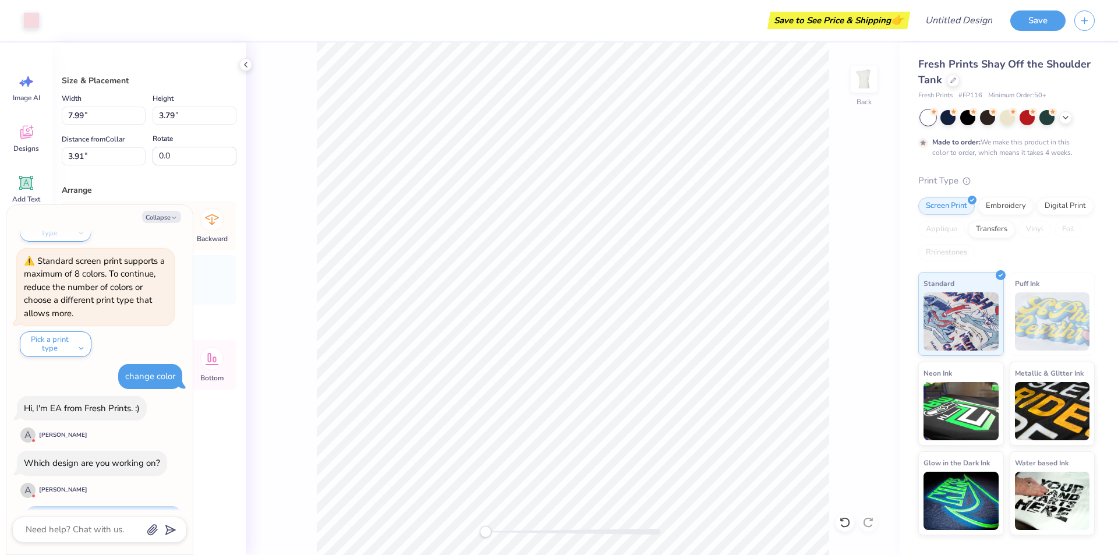
scroll to position [623, 0]
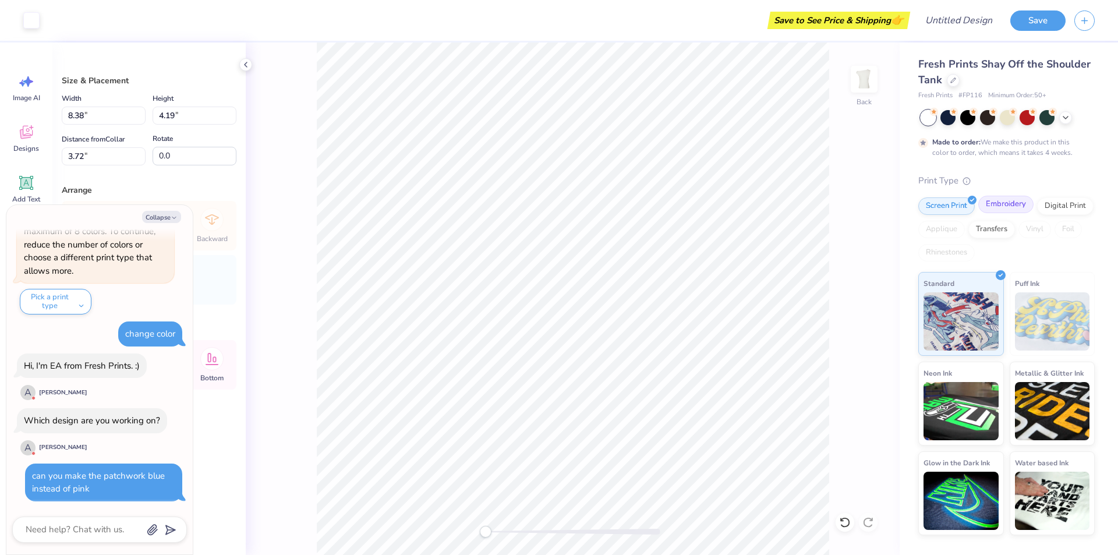
click at [1003, 207] on div "Embroidery" at bounding box center [1005, 204] width 55 height 17
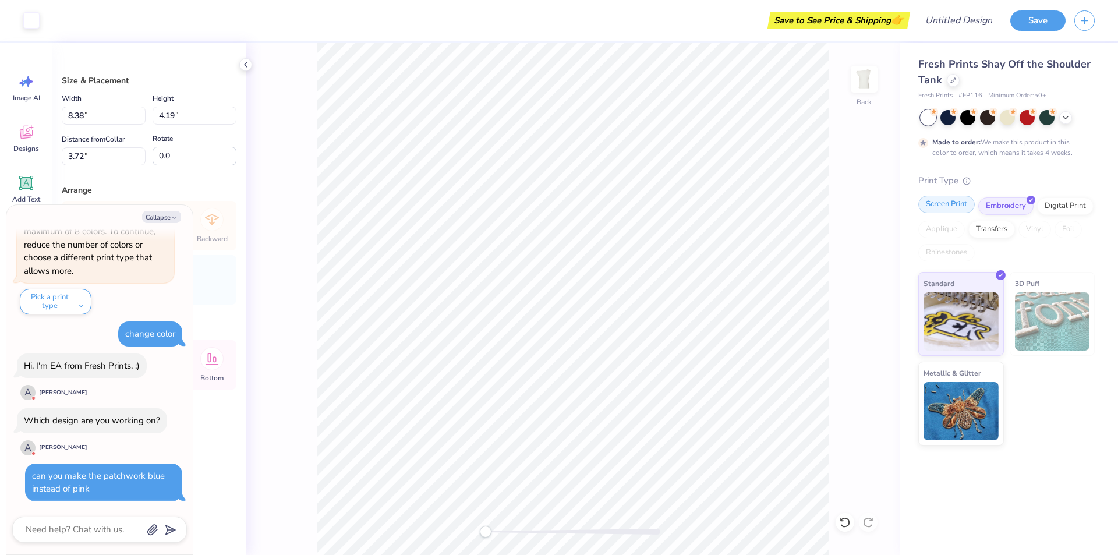
click at [939, 203] on div "Screen Print" at bounding box center [946, 204] width 56 height 17
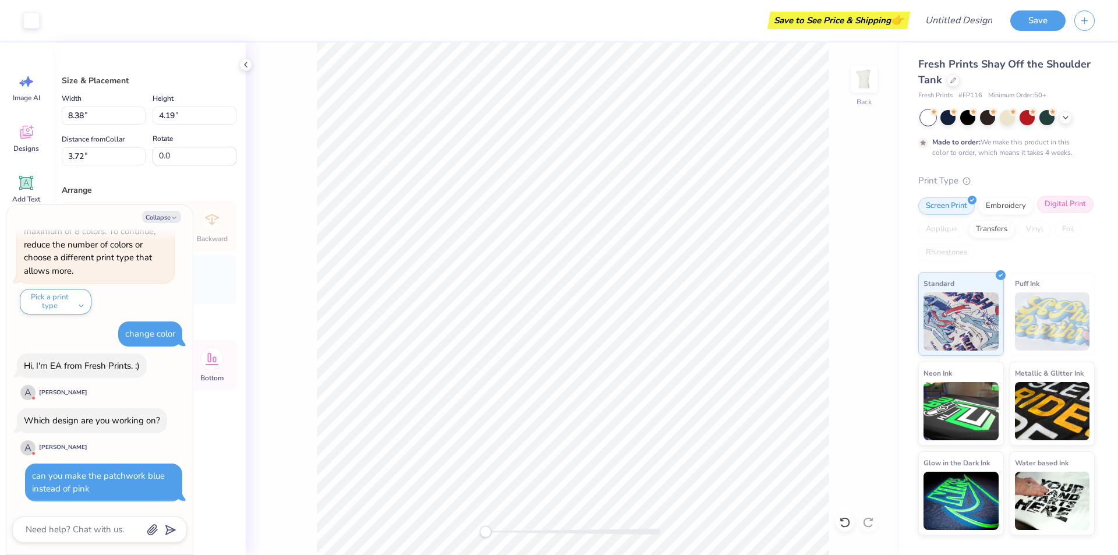
click at [1069, 199] on div "Digital Print" at bounding box center [1065, 204] width 56 height 17
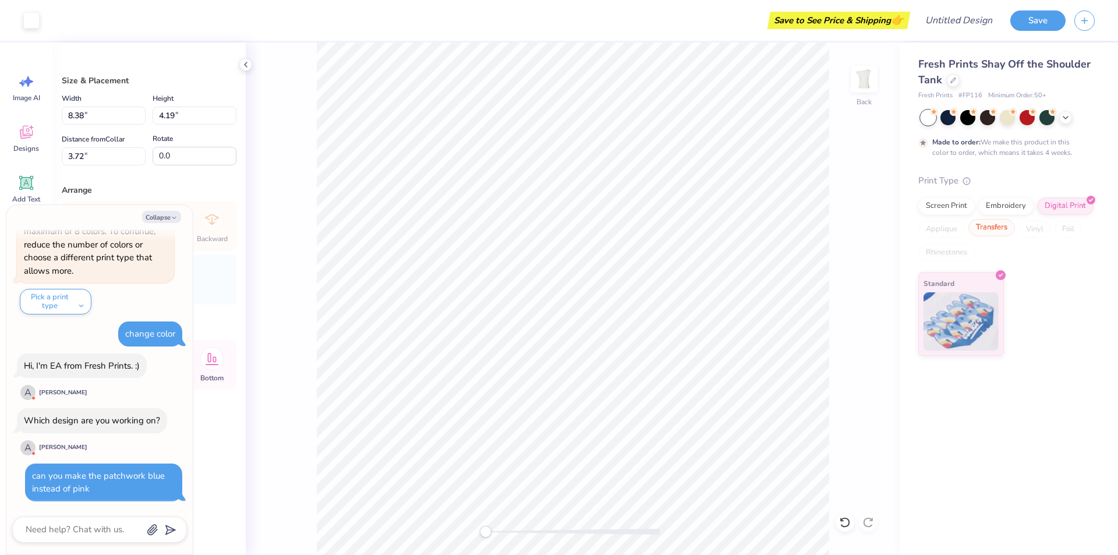
click at [984, 230] on div "Transfers" at bounding box center [991, 227] width 47 height 17
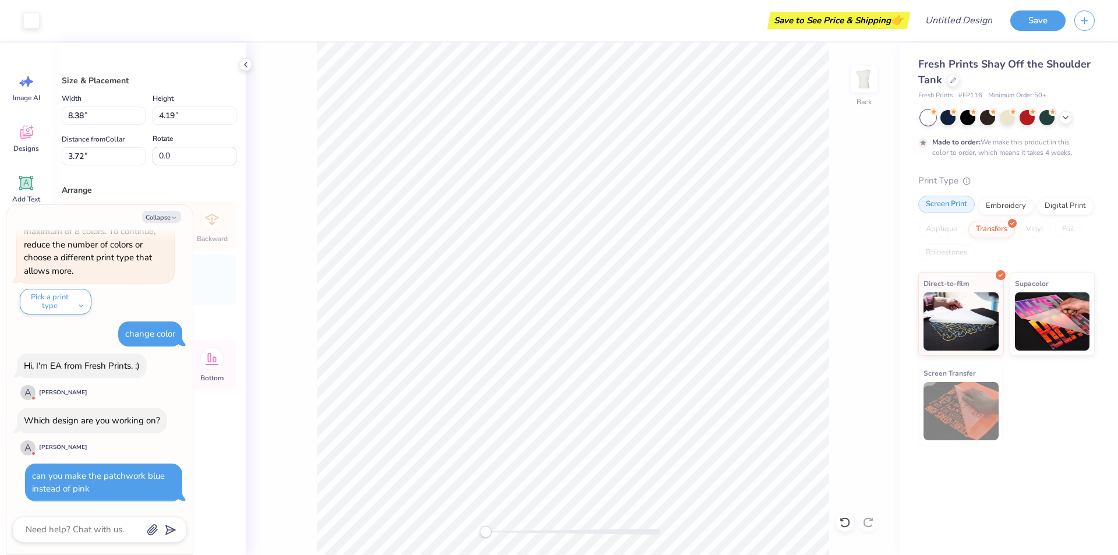
click at [943, 208] on div "Screen Print" at bounding box center [946, 204] width 56 height 17
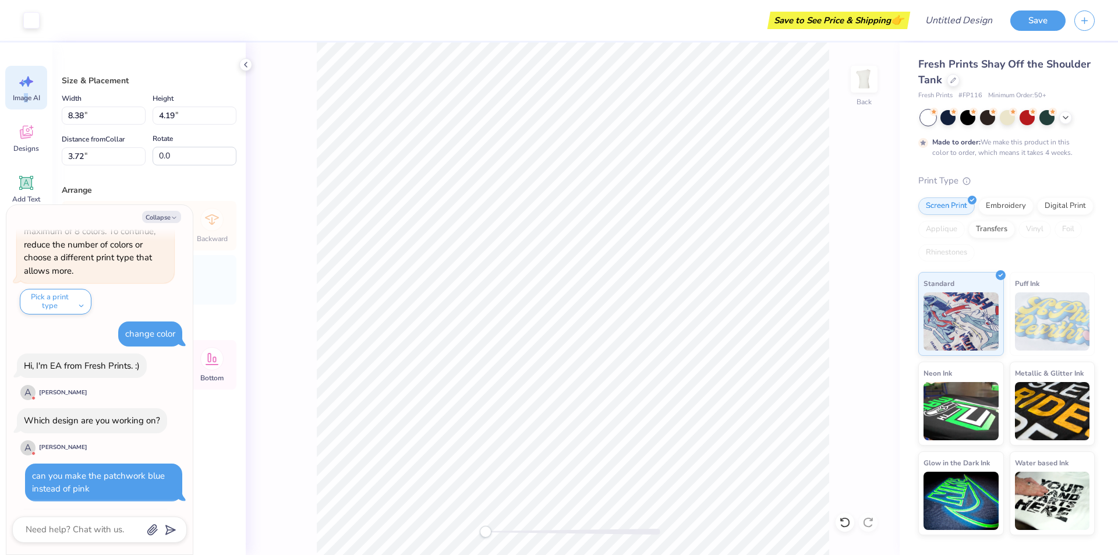
drag, startPoint x: 26, startPoint y: 97, endPoint x: 29, endPoint y: 103, distance: 7.3
click at [29, 103] on div "Image AI" at bounding box center [26, 88] width 42 height 44
